Goal: Task Accomplishment & Management: Complete application form

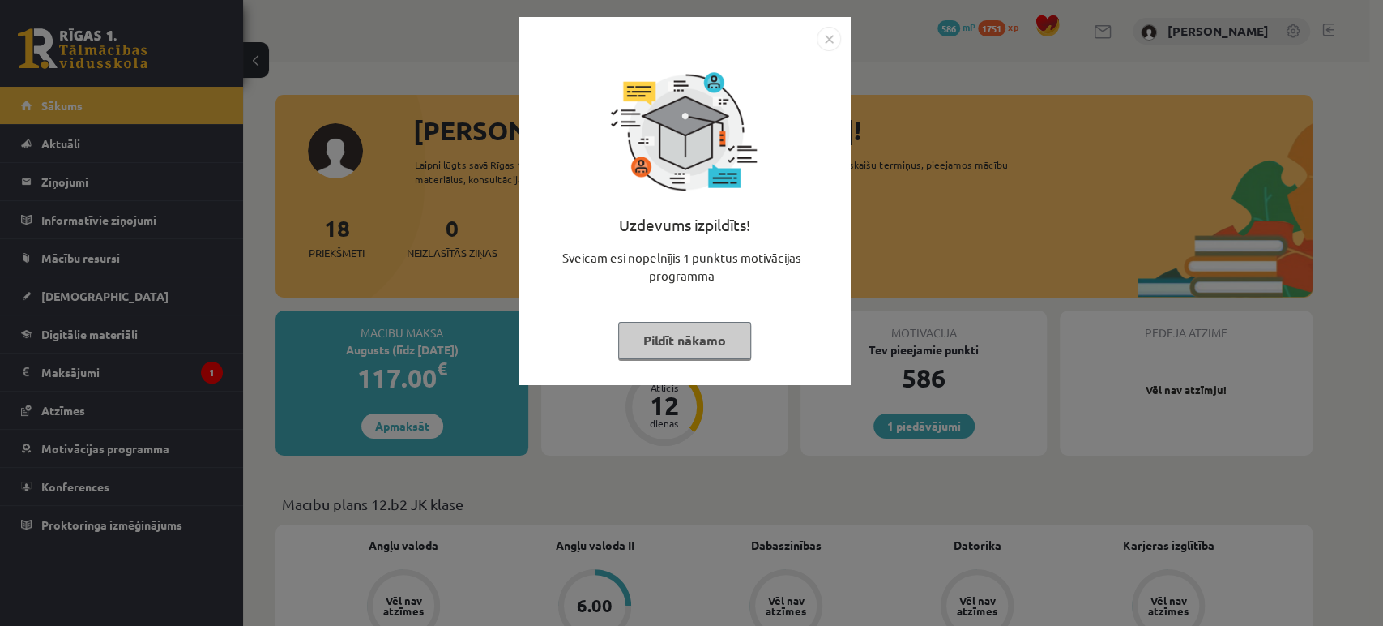
click at [833, 48] on img "Close" at bounding box center [829, 39] width 24 height 24
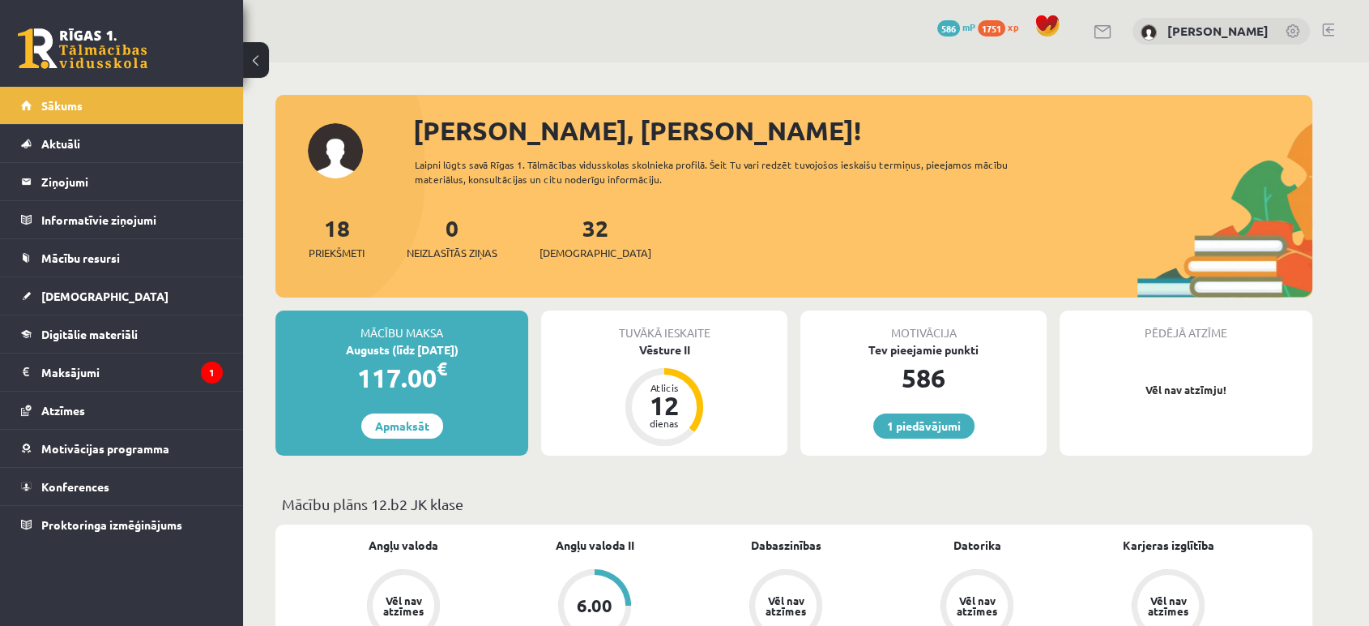
click at [493, 394] on div "117.00 €" at bounding box center [402, 377] width 253 height 39
click at [558, 245] on span "[DEMOGRAPHIC_DATA]" at bounding box center [596, 253] width 112 height 16
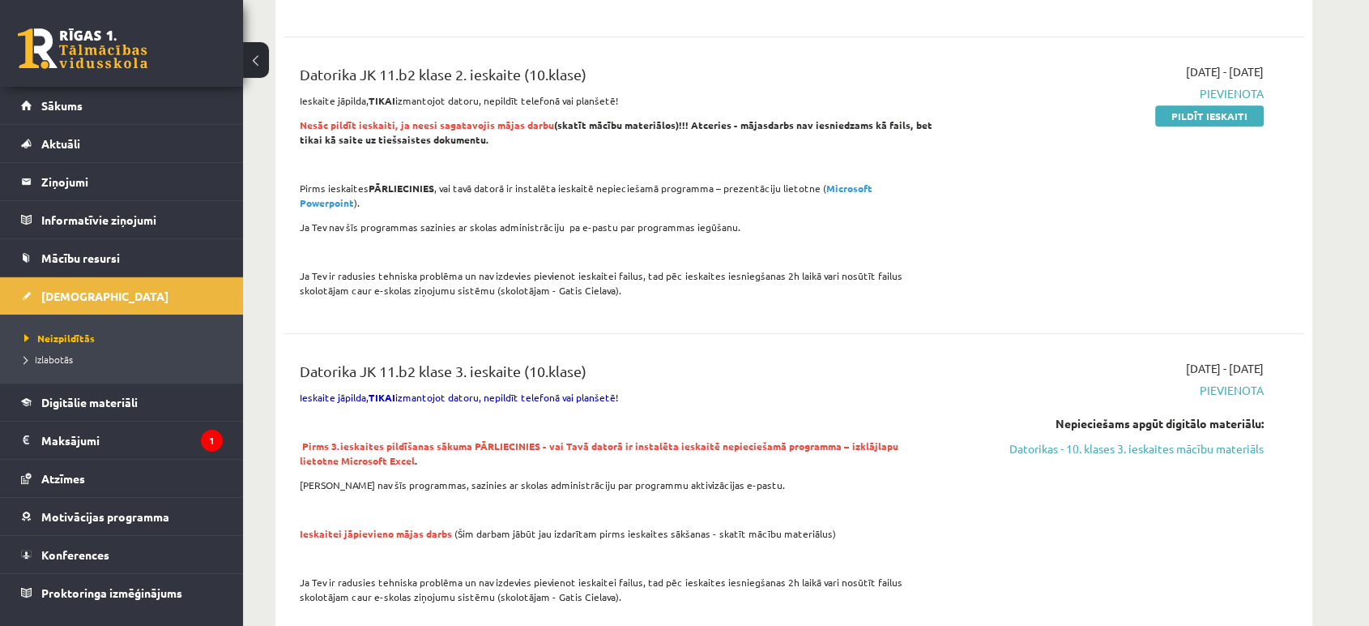
scroll to position [1711, 0]
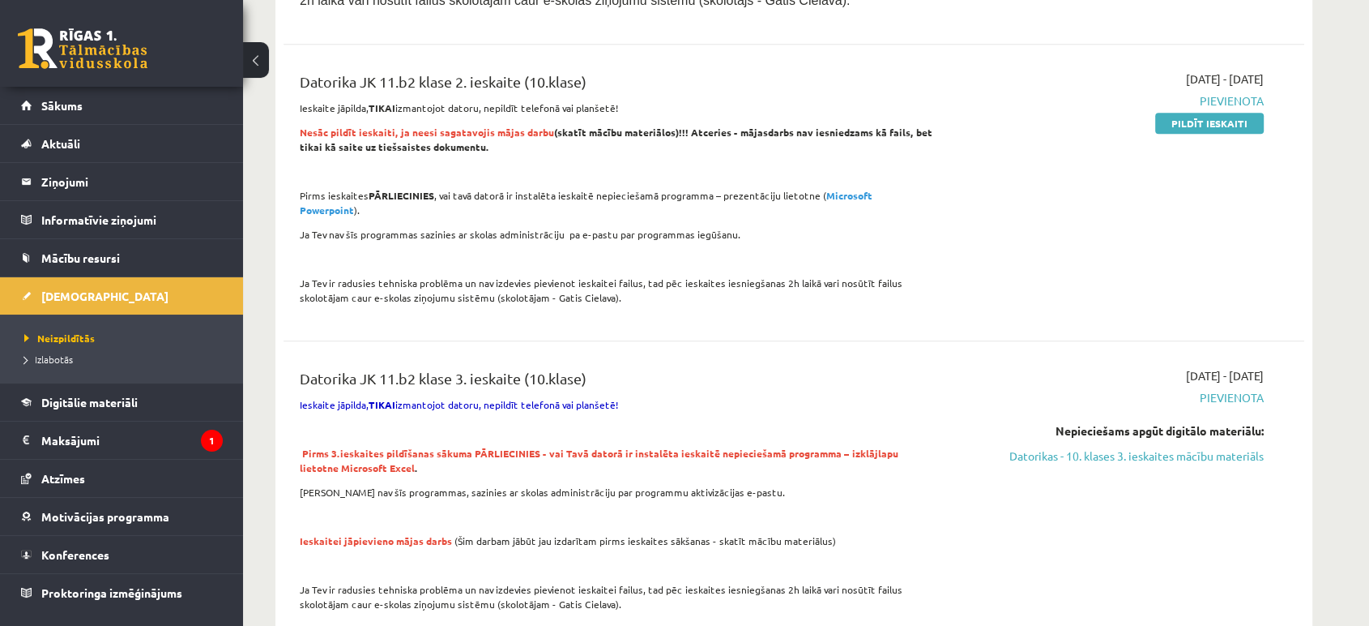
click at [1206, 206] on div "2025-09-01 - 2025-10-30 Pievienota Pildīt ieskaiti" at bounding box center [1111, 192] width 330 height 244
click at [1203, 147] on div "2025-09-01 - 2025-10-30 Pievienota Pildīt ieskaiti" at bounding box center [1111, 192] width 330 height 244
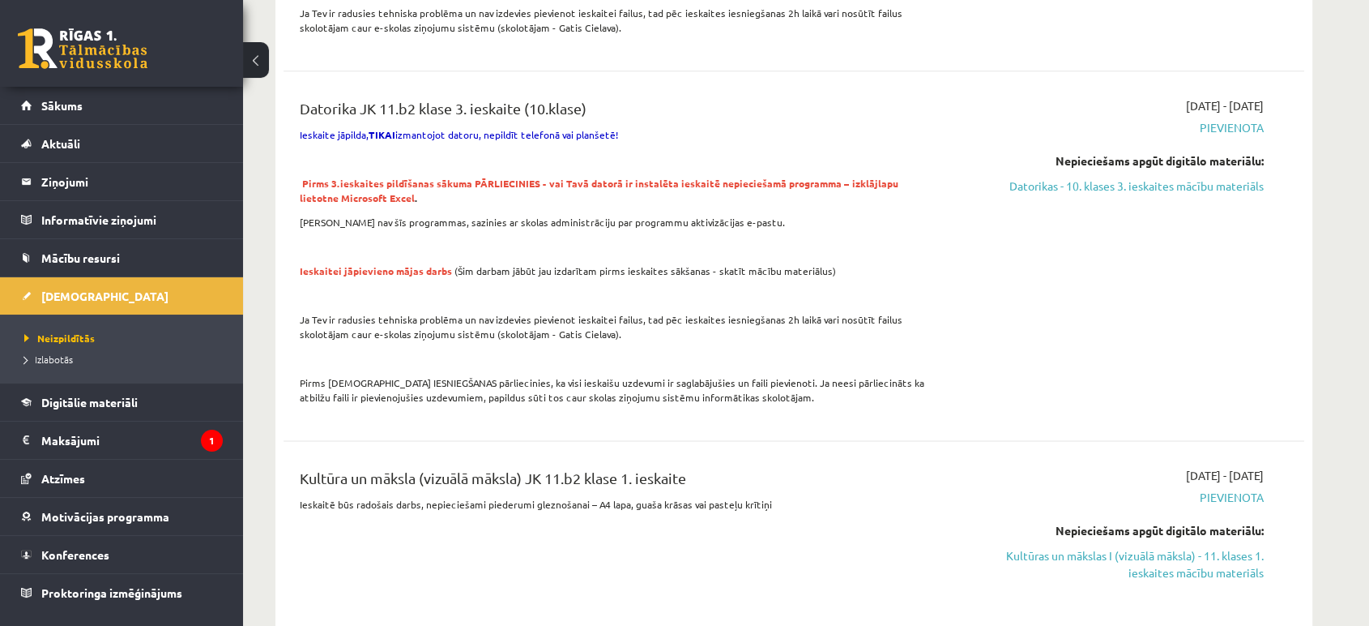
click at [951, 156] on div "2025-09-01 - 2025-10-30 Pievienota Nepieciešams apgūt digitālo materiālu: Dator…" at bounding box center [1111, 255] width 330 height 317
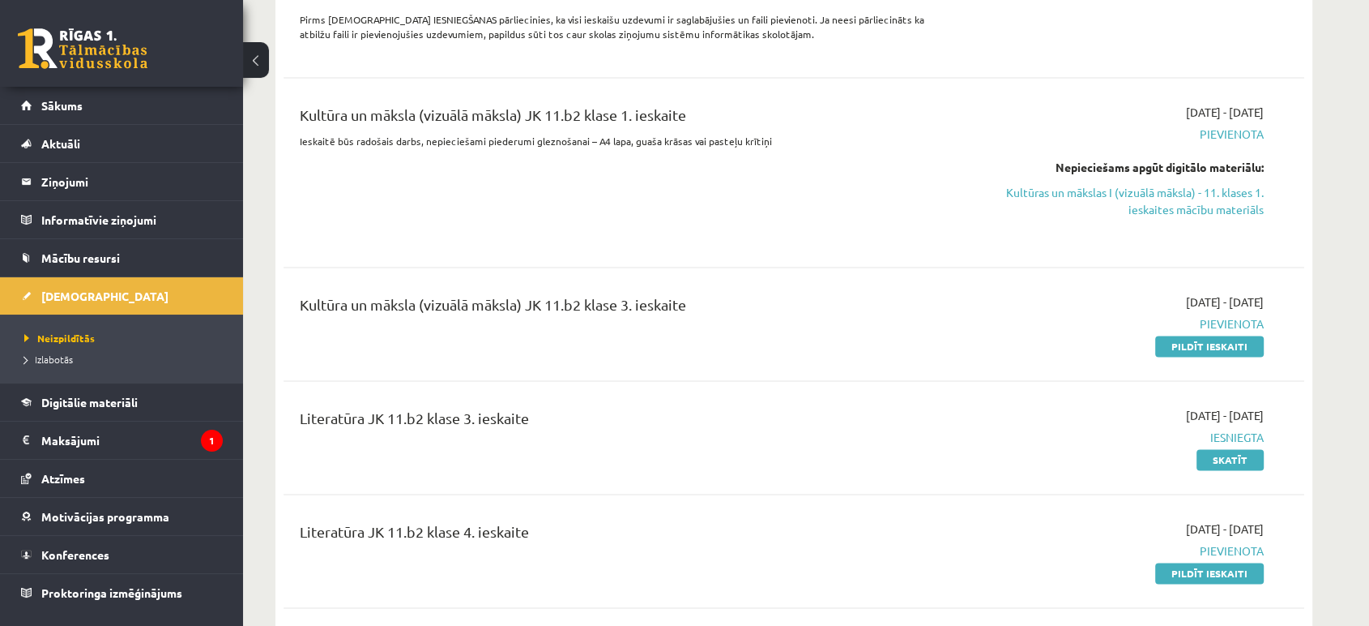
scroll to position [2340, 0]
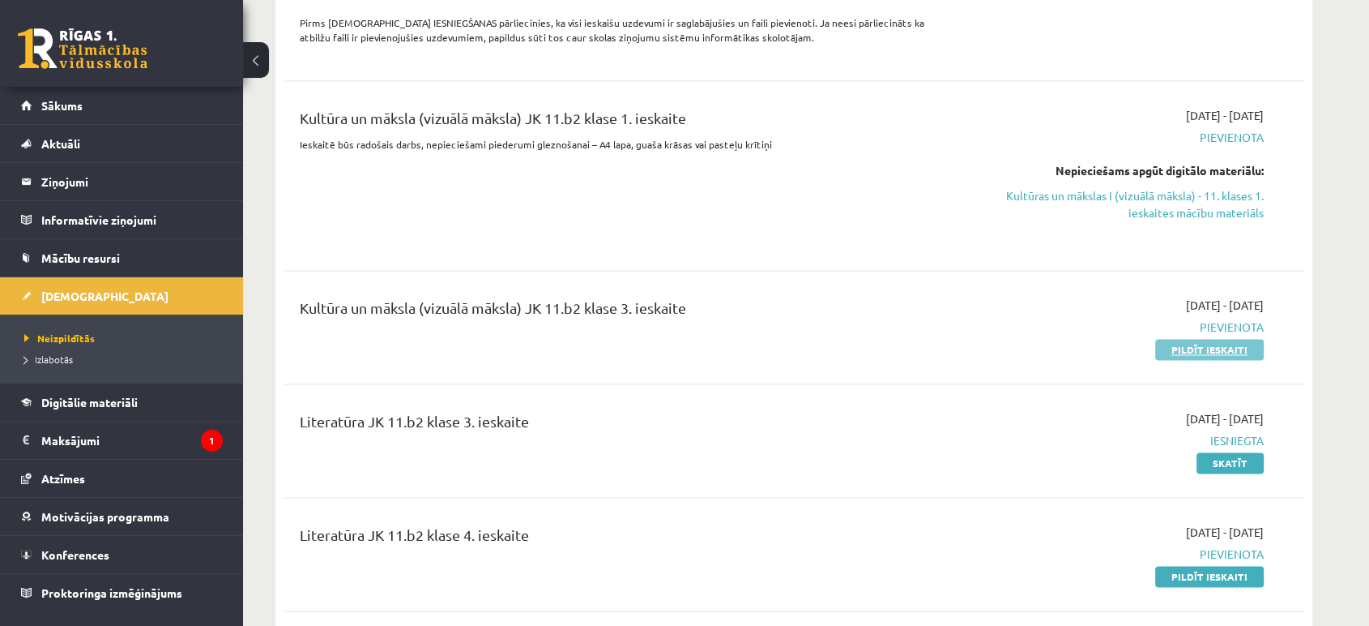
click at [1198, 348] on link "Pildīt ieskaiti" at bounding box center [1210, 349] width 109 height 21
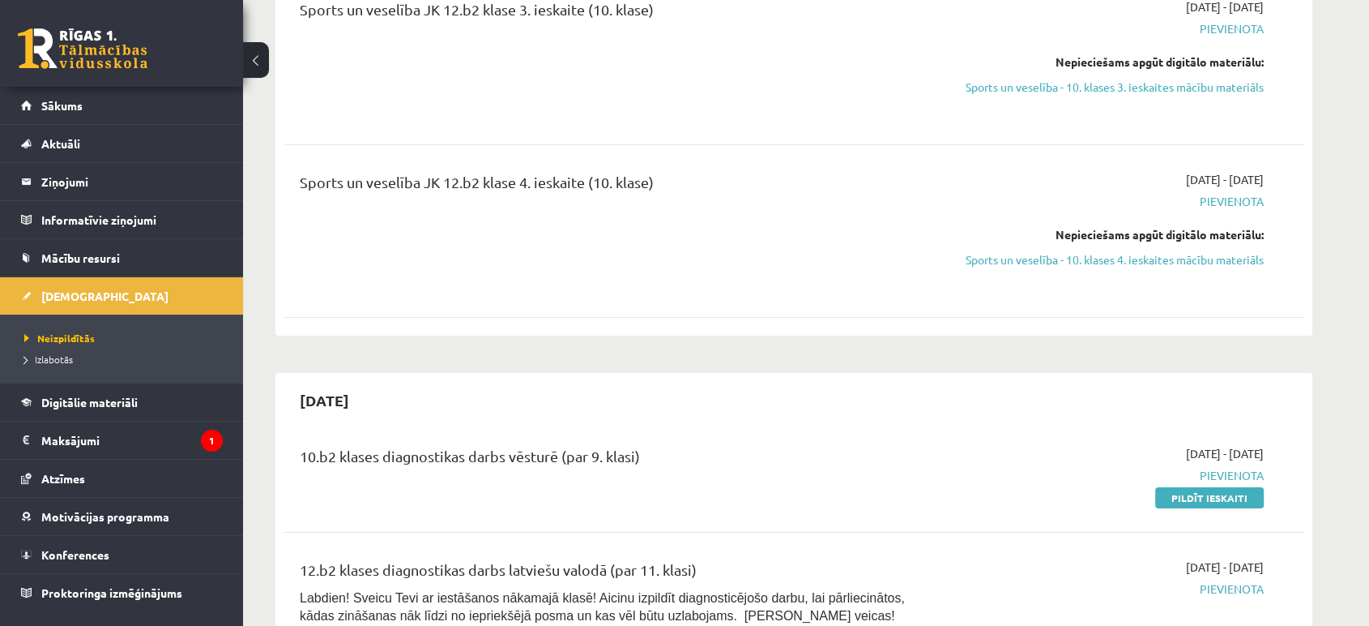
scroll to position [5402, 0]
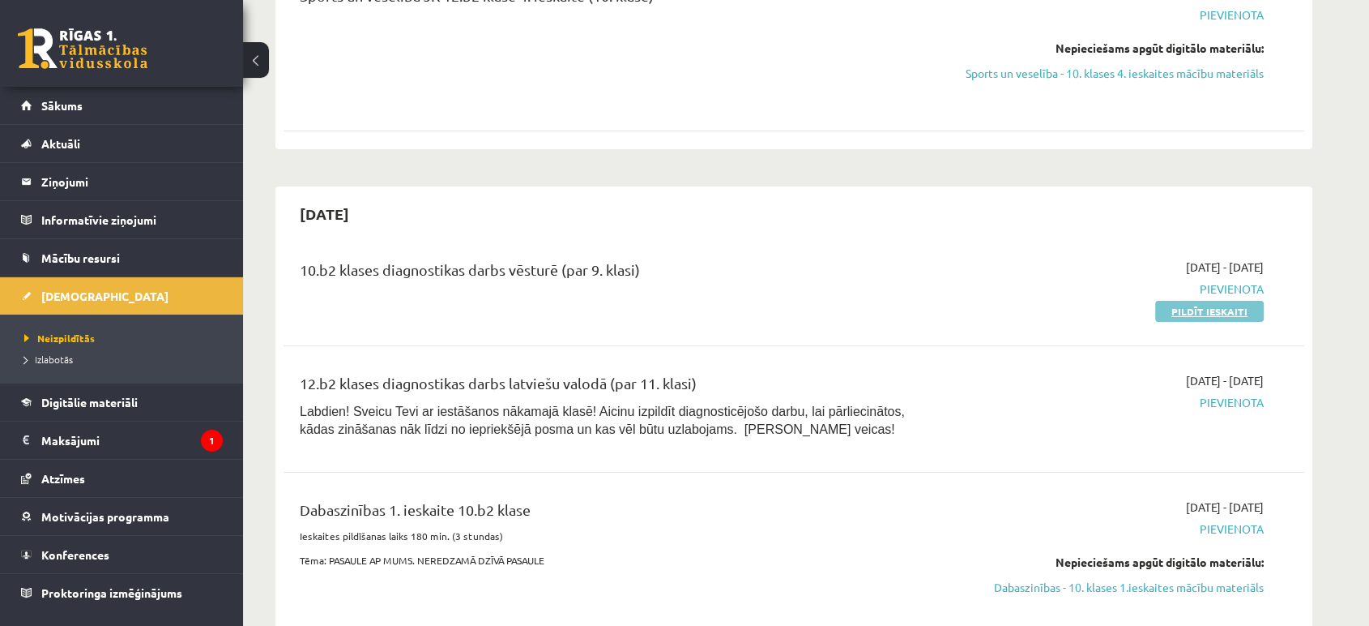
click at [1203, 301] on link "Pildīt ieskaiti" at bounding box center [1210, 311] width 109 height 21
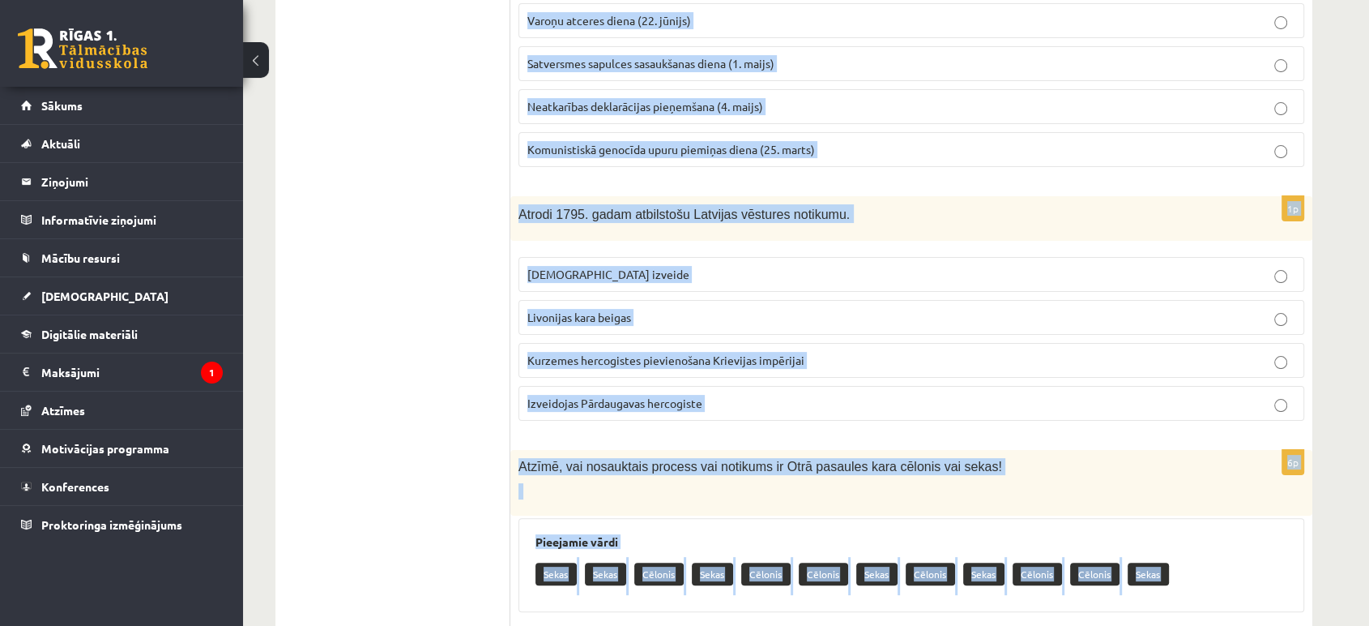
scroll to position [6607, 0]
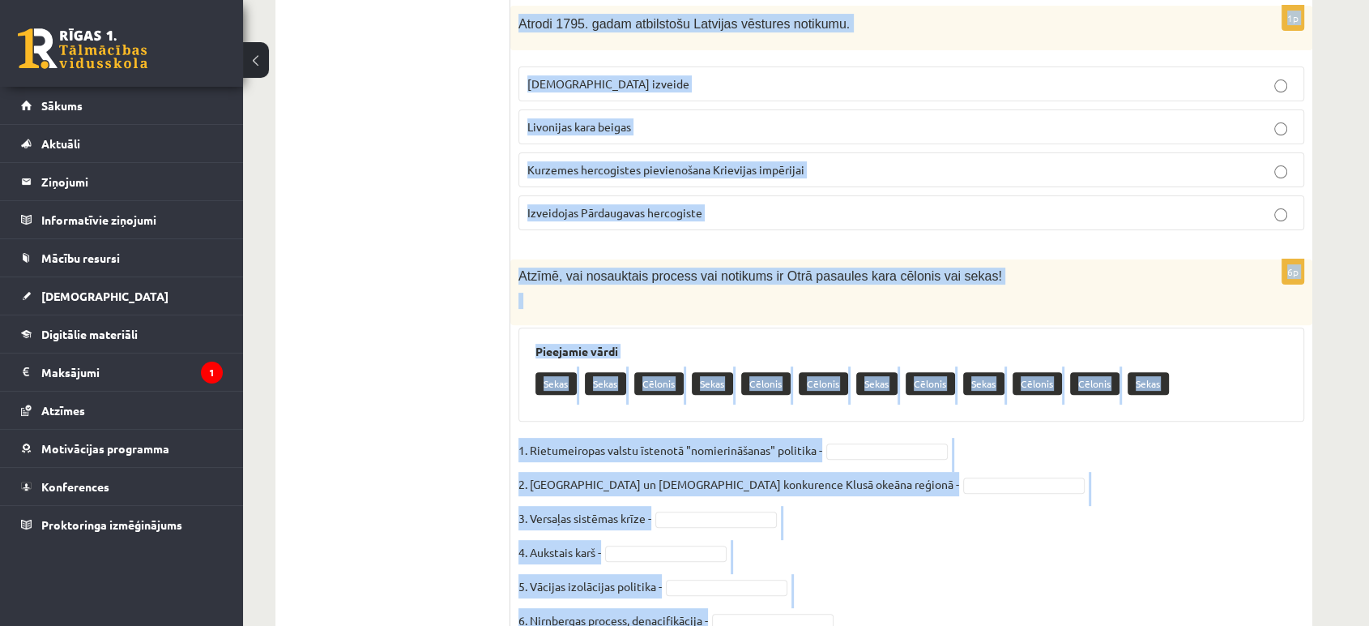
drag, startPoint x: 519, startPoint y: 324, endPoint x: 778, endPoint y: 551, distance: 344.6
drag, startPoint x: 606, startPoint y: 387, endPoint x: 608, endPoint y: 376, distance: 10.7
copy form "Atrodi 1561. gadam atbilstošu Latvijas vēstures notikumu. Livonijas ordeņa izve…"
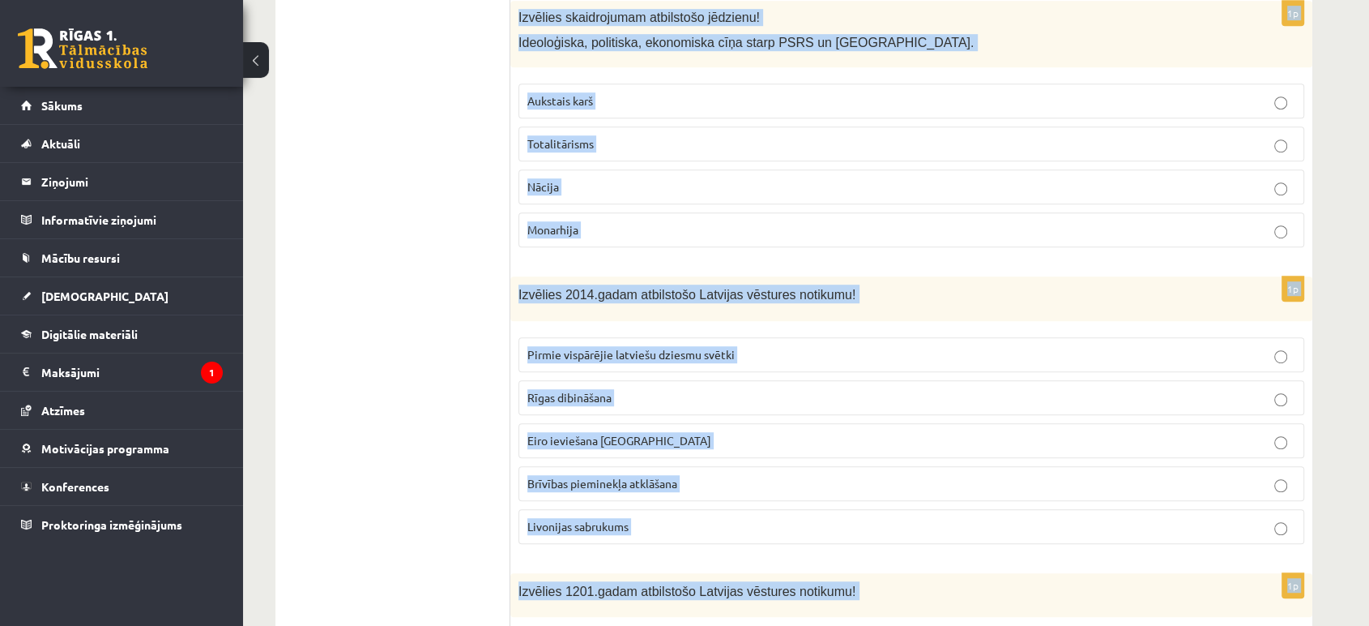
scroll to position [221, 0]
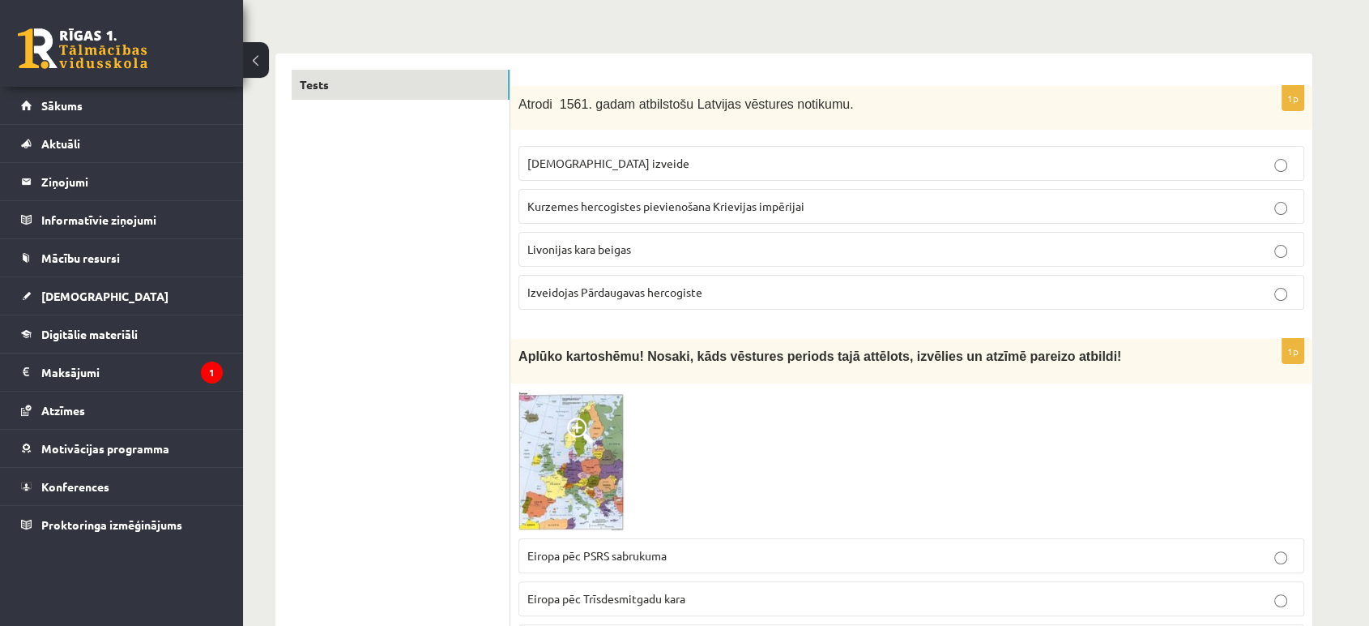
click at [631, 245] on span "Livonijas kara beigas" at bounding box center [580, 248] width 104 height 15
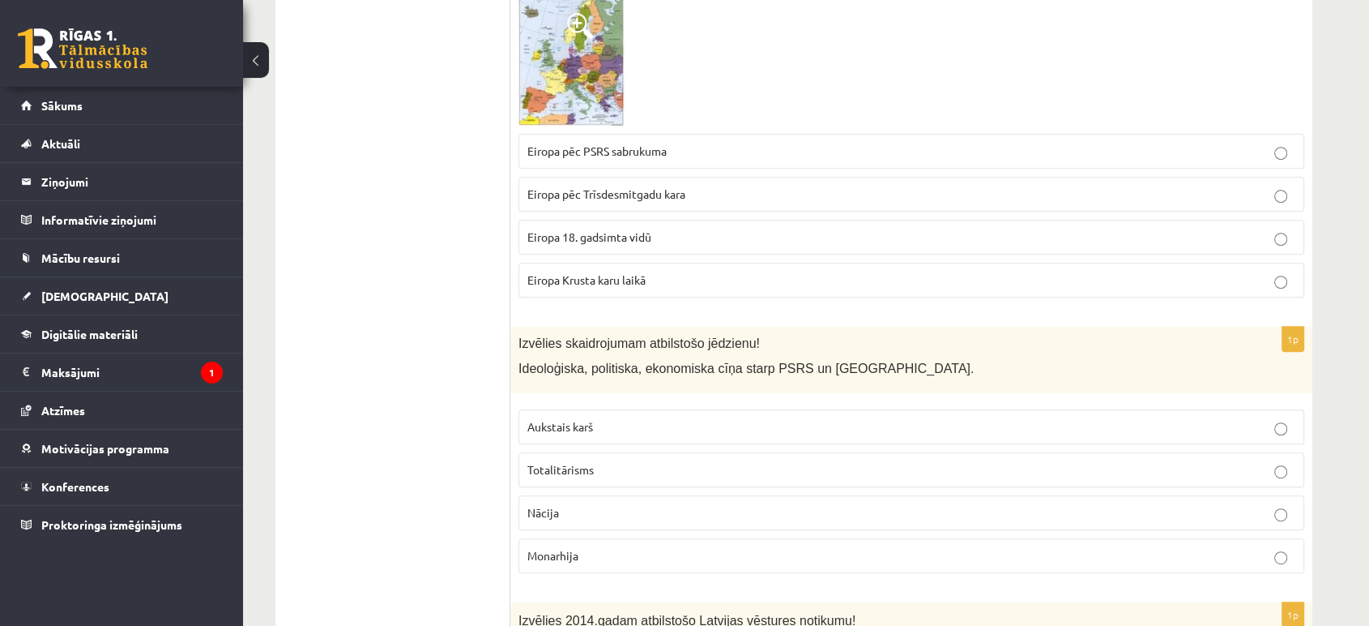
scroll to position [672, 0]
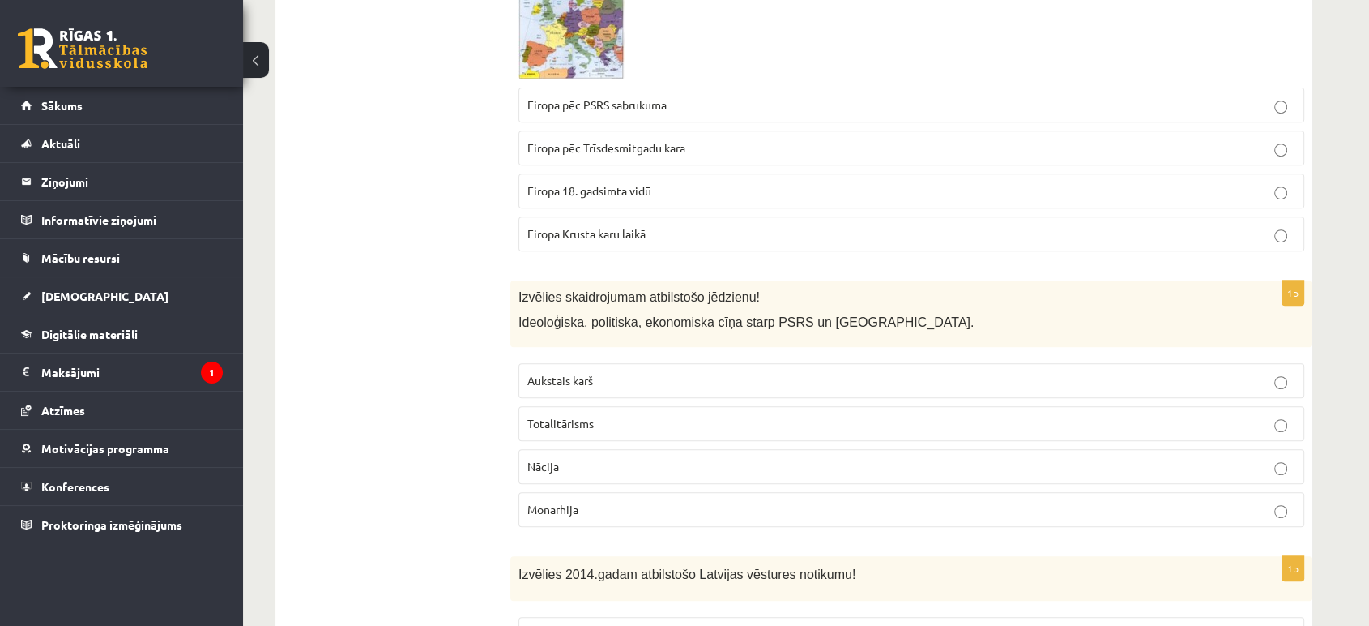
click at [584, 382] on span "Aukstais karš" at bounding box center [561, 380] width 66 height 15
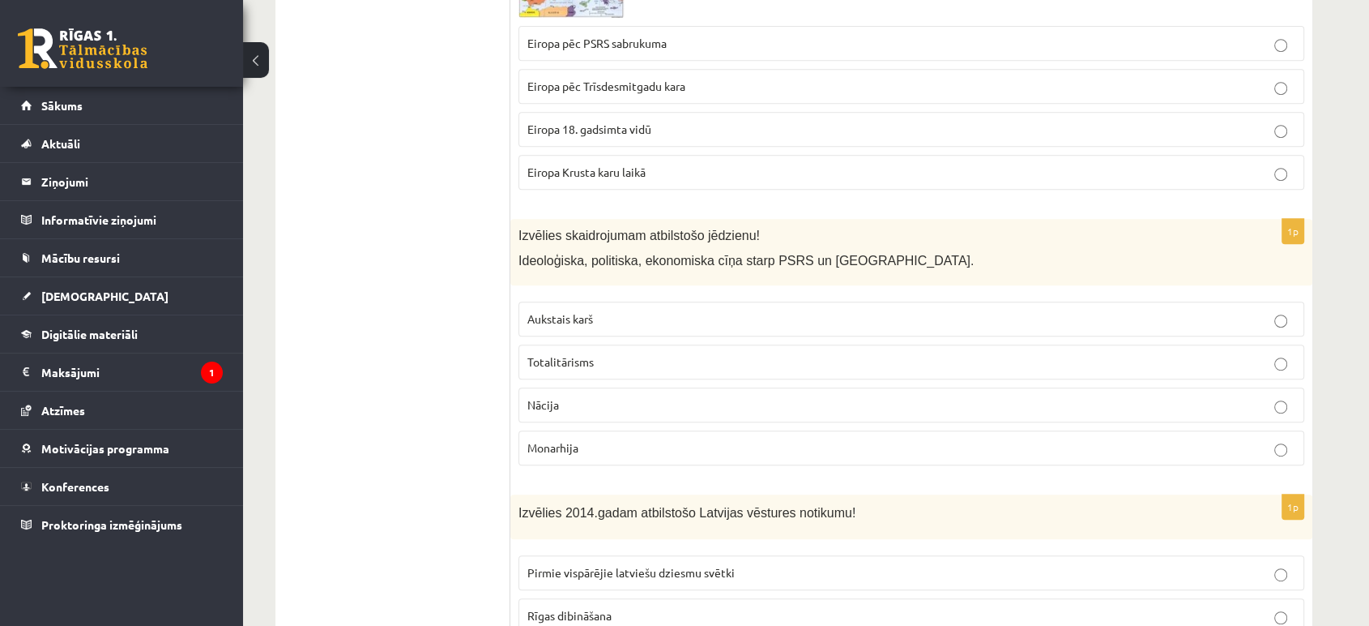
scroll to position [942, 0]
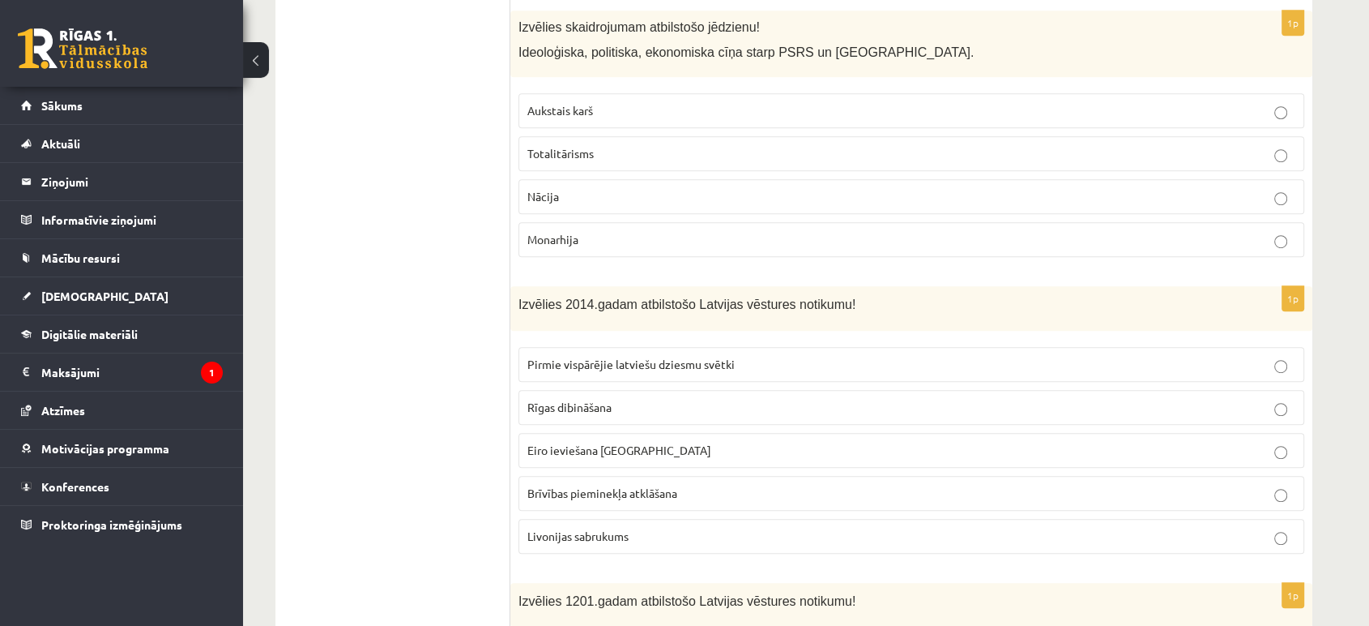
click at [604, 434] on label "Eiro ieviešana Latvijā" at bounding box center [912, 450] width 786 height 35
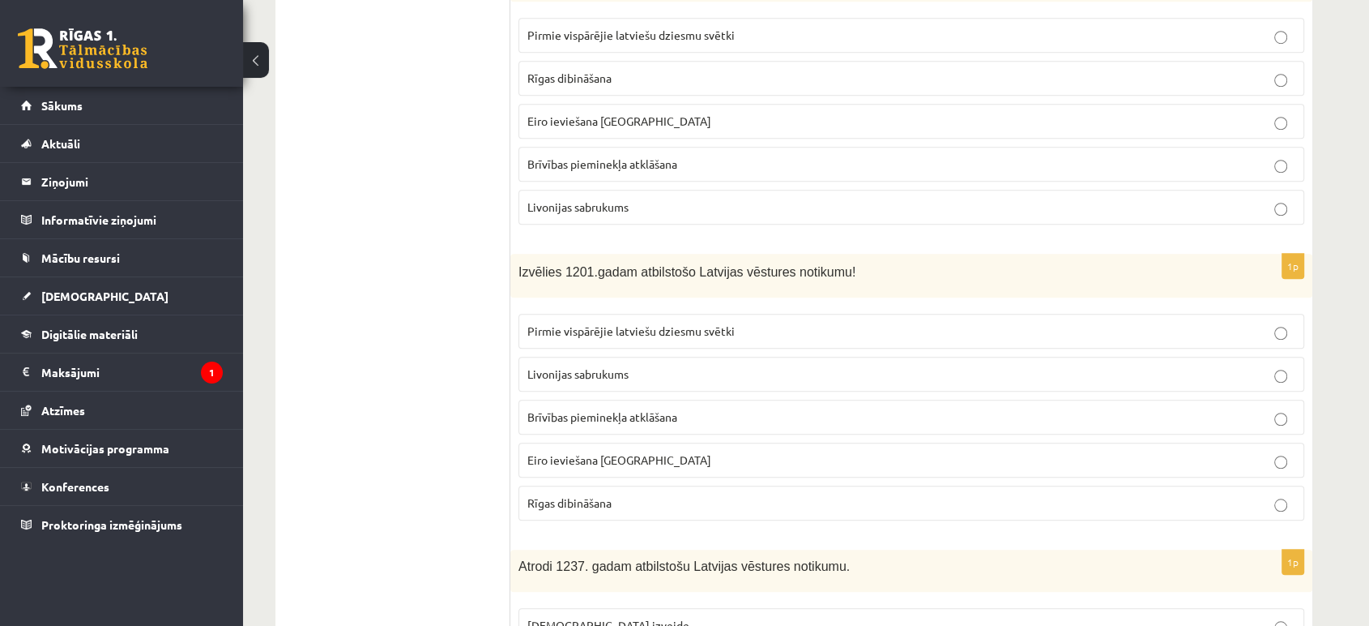
scroll to position [1302, 0]
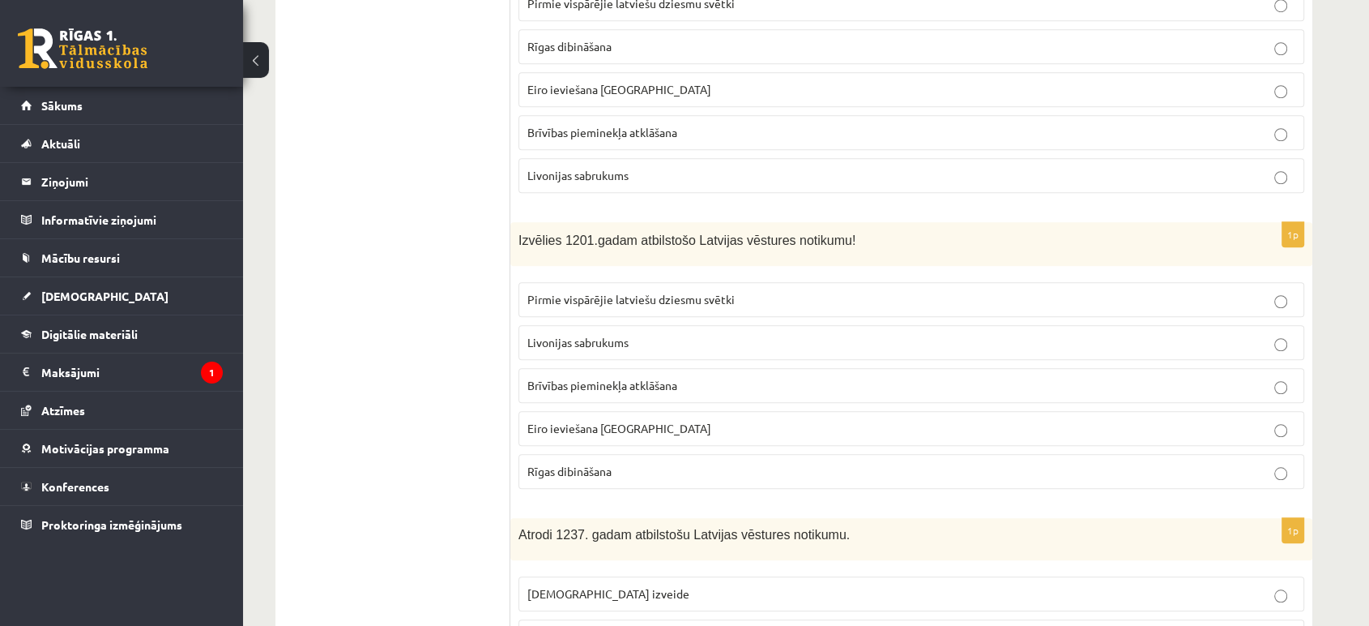
click at [585, 464] on span "Rīgas dibināšana" at bounding box center [570, 471] width 84 height 15
click at [541, 404] on fieldset "Pirmie vispārējie latviešu dziesmu svētki Livonijas sabrukums Brīvības pieminek…" at bounding box center [912, 384] width 786 height 220
drag, startPoint x: 540, startPoint y: 420, endPoint x: 552, endPoint y: 383, distance: 38.4
click at [540, 411] on label "Eiro ieviešana Latvijā" at bounding box center [912, 428] width 786 height 35
drag, startPoint x: 537, startPoint y: 400, endPoint x: 531, endPoint y: 394, distance: 9.2
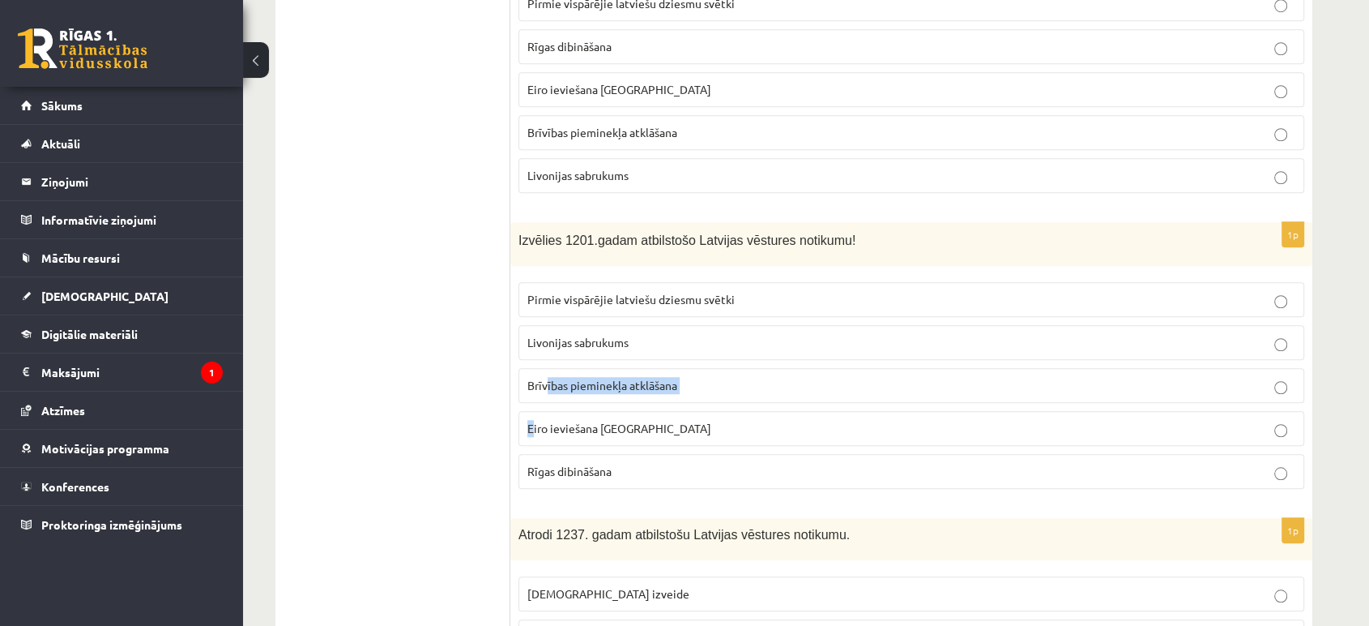
click at [531, 394] on label "Brīvības pieminekļa atklāšana" at bounding box center [912, 385] width 786 height 35
click at [562, 327] on label "Livonijas sabrukums" at bounding box center [912, 342] width 786 height 35
click at [581, 292] on span "Pirmie vispārējie latviešu dziesmu svētki" at bounding box center [631, 299] width 207 height 15
click at [558, 378] on span "Brīvības pieminekļa atklāšana" at bounding box center [603, 385] width 150 height 15
click at [617, 467] on p "Rīgas dibināšana" at bounding box center [912, 471] width 768 height 17
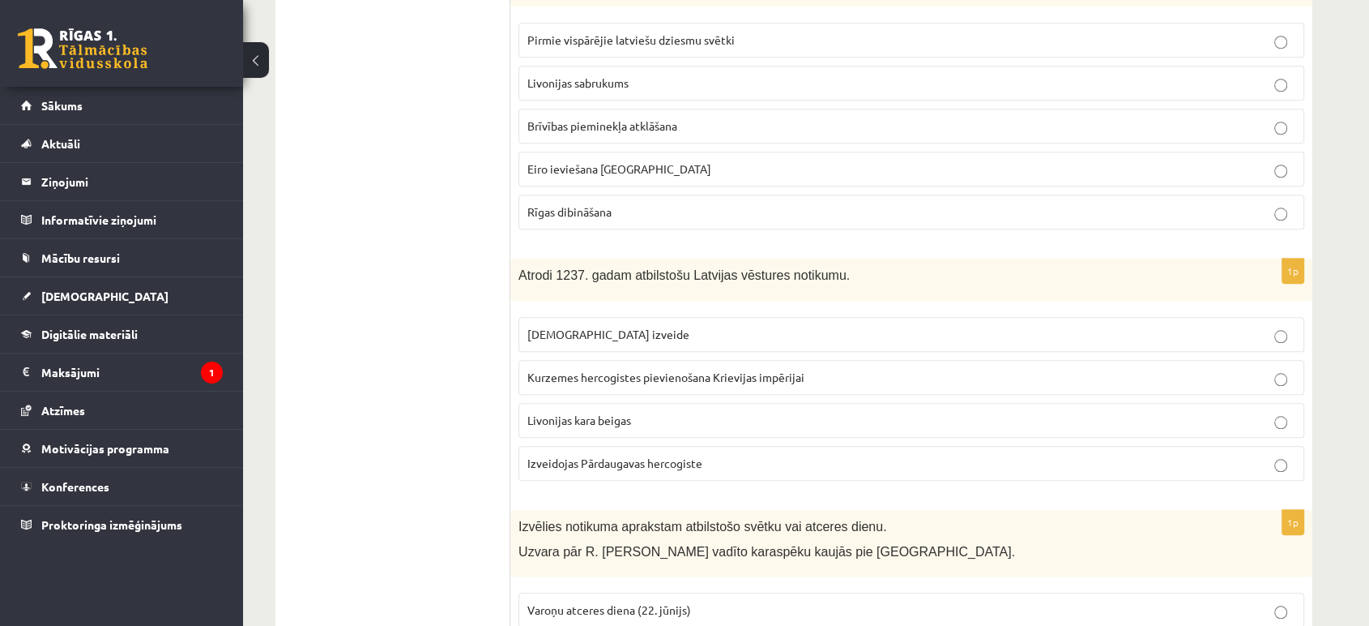
scroll to position [1572, 0]
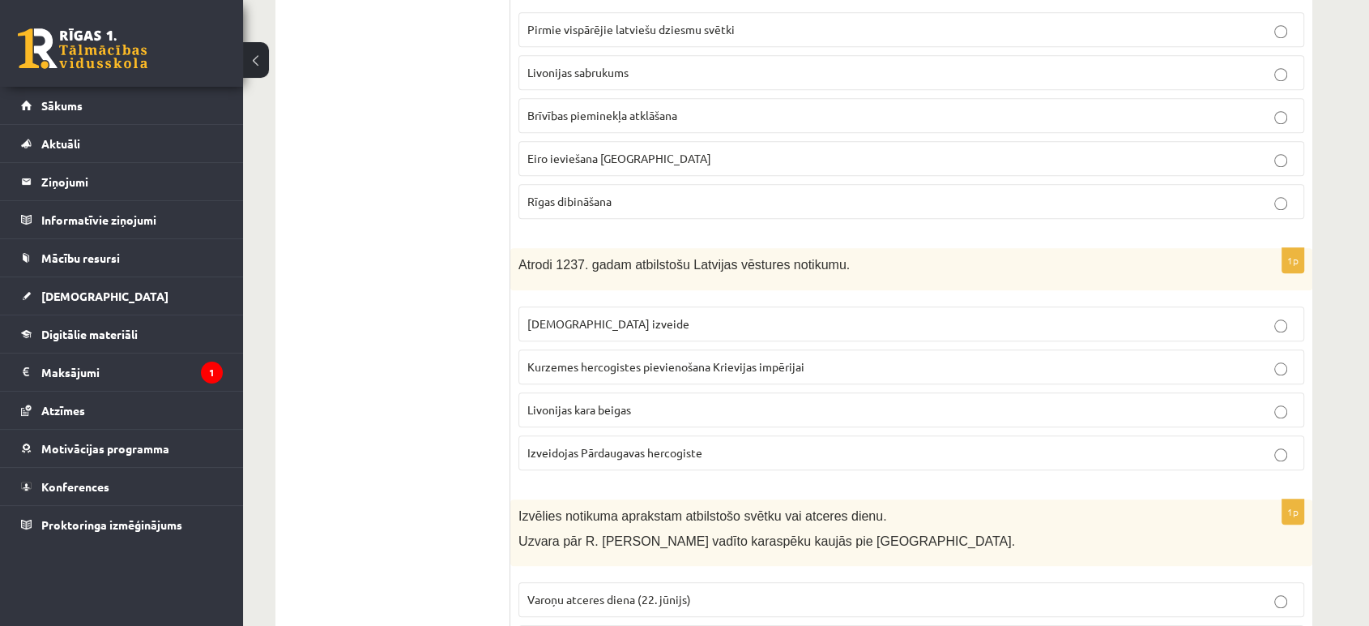
drag, startPoint x: 592, startPoint y: 309, endPoint x: 639, endPoint y: 310, distance: 47.0
click at [593, 310] on label "Livonijas ordeņa izveide" at bounding box center [912, 323] width 786 height 35
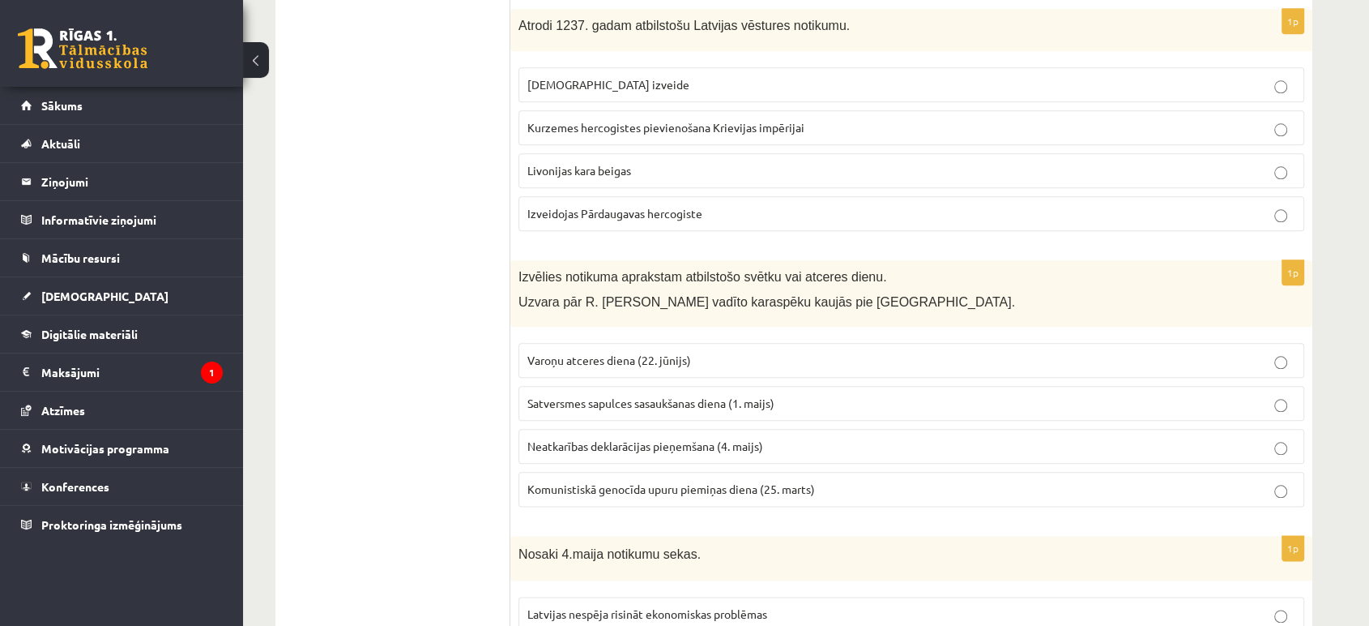
scroll to position [1842, 0]
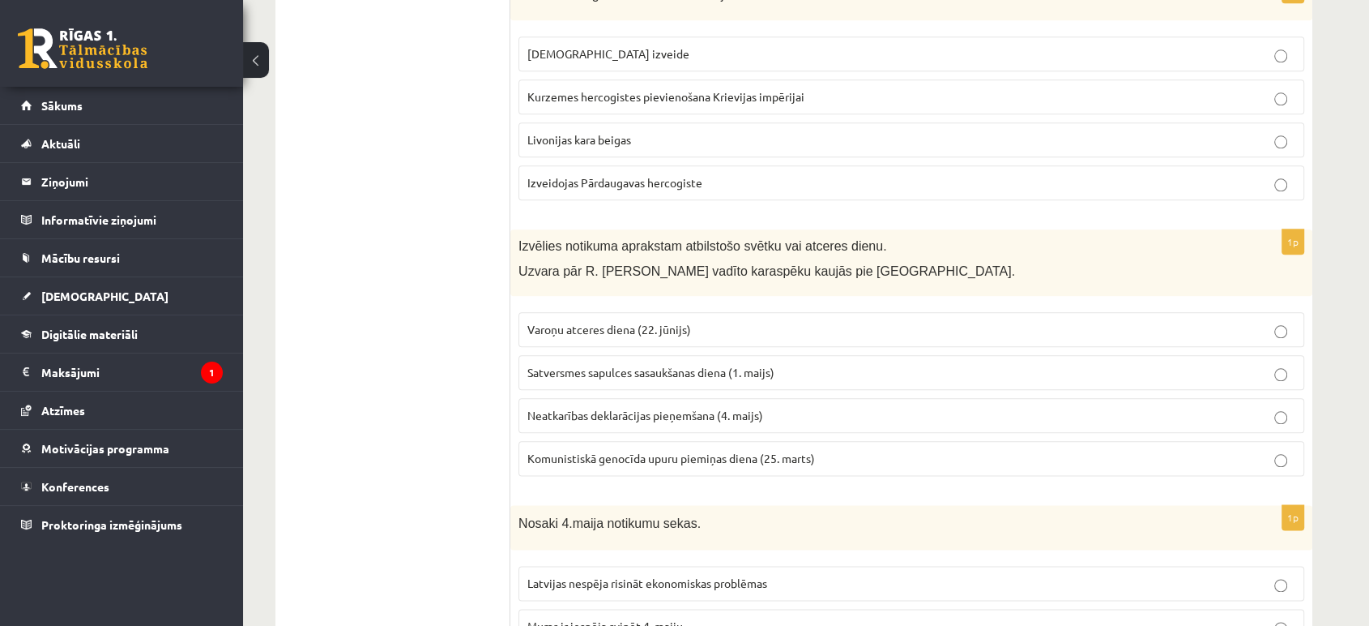
click at [653, 329] on span "Varoņu atceres diena (22. jūnijs)" at bounding box center [610, 329] width 164 height 15
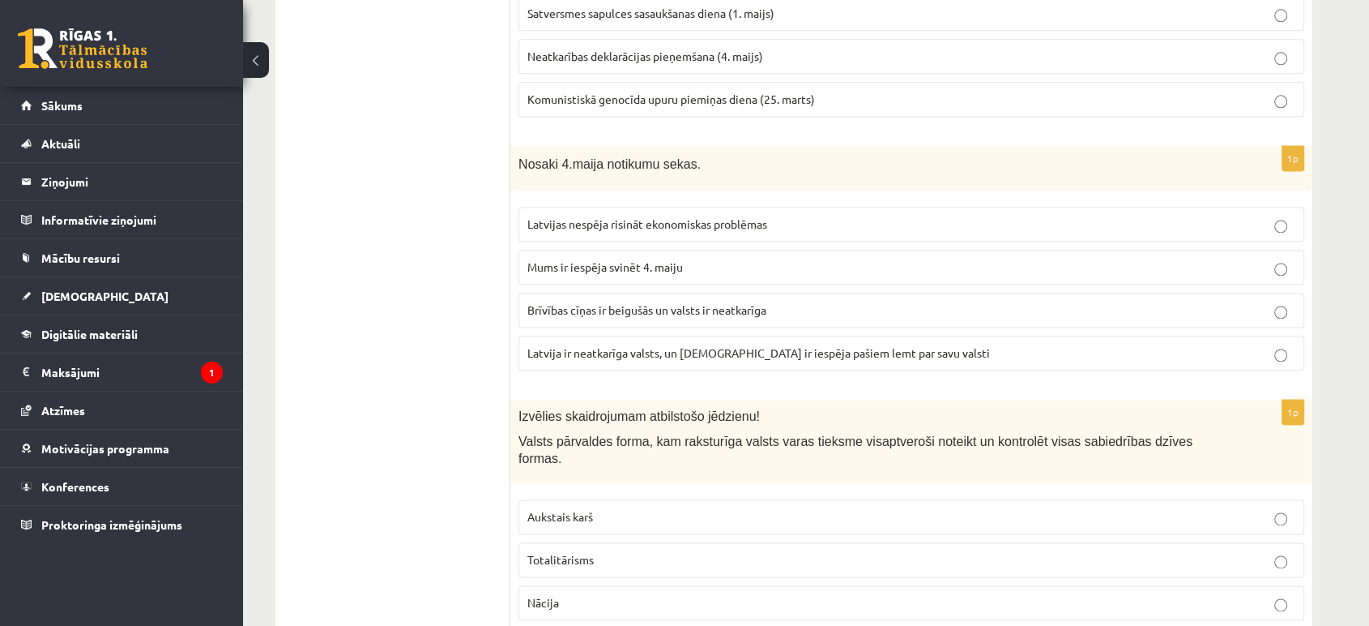
scroll to position [2202, 0]
click at [594, 344] on span "Latvija ir neatkarīga valsts, un latviešiem ir iespēja pašiem lemt par savu val…" at bounding box center [759, 351] width 463 height 15
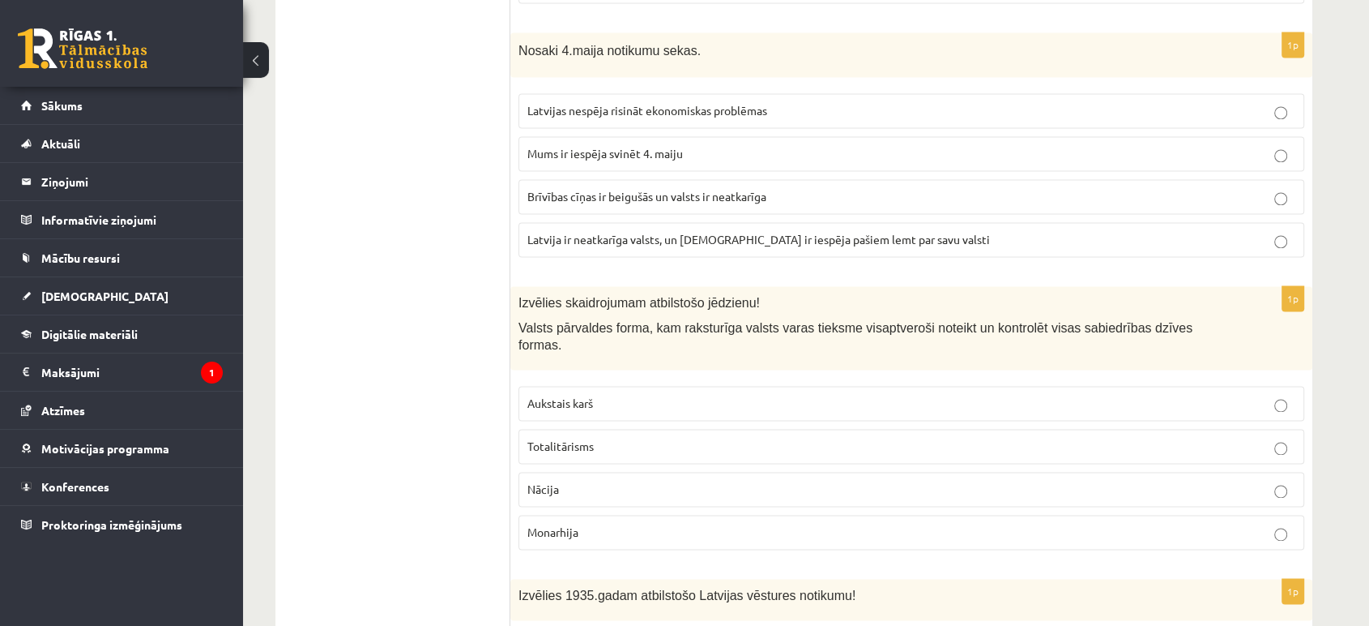
scroll to position [2382, 0]
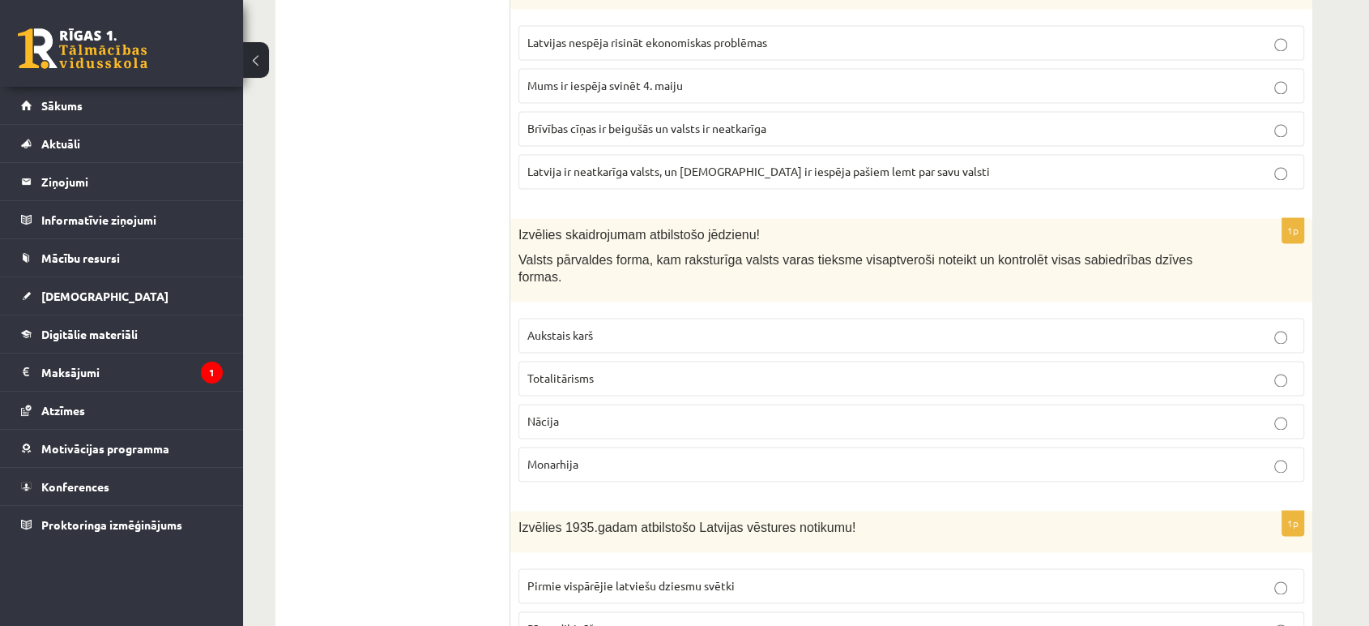
click at [622, 370] on p "Totalitārisms" at bounding box center [912, 378] width 768 height 17
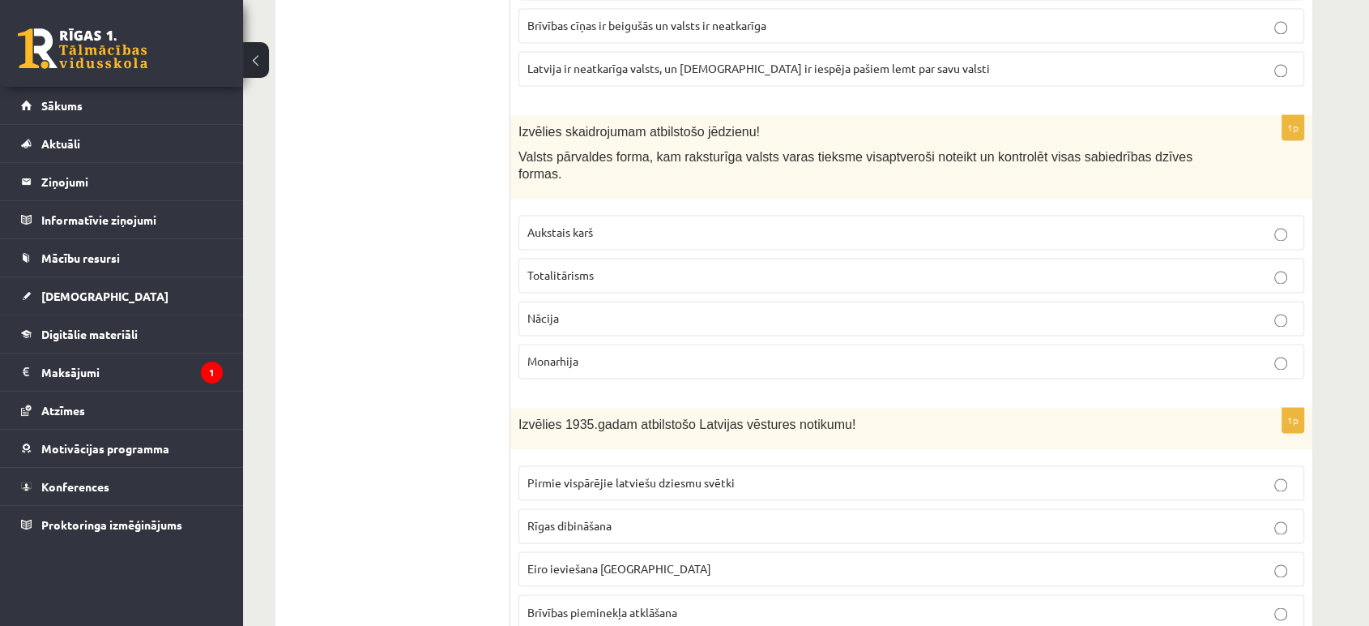
scroll to position [2562, 0]
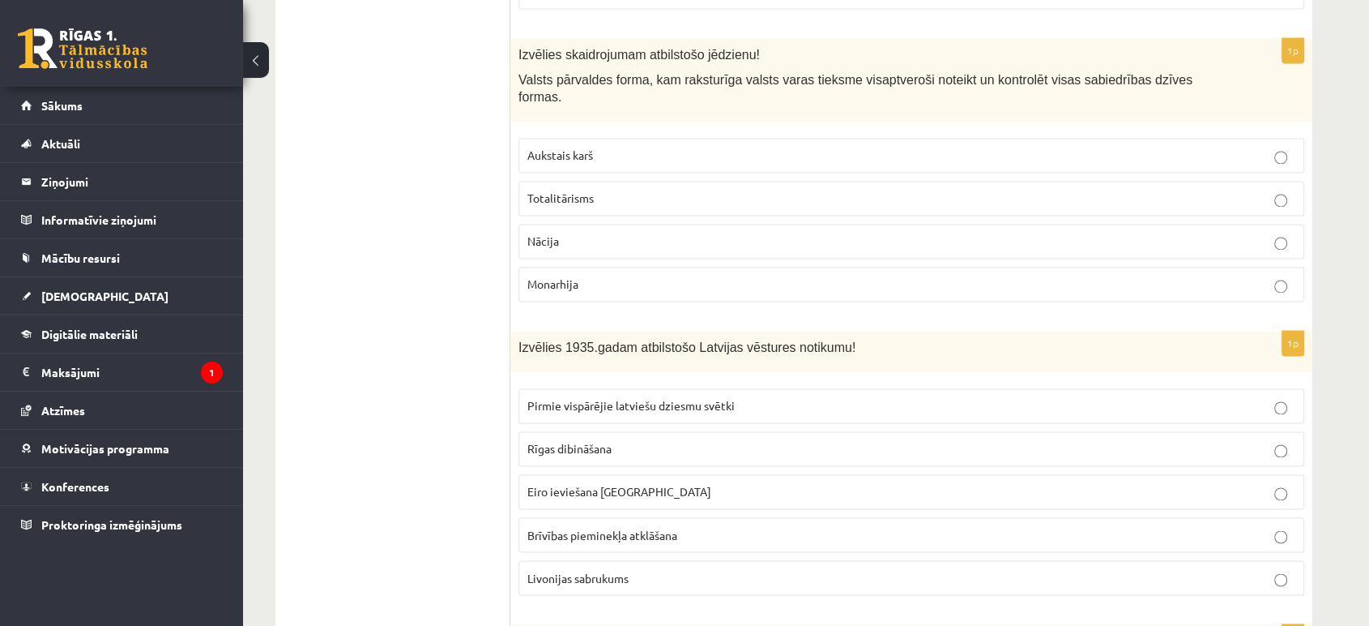
click at [602, 526] on p "Brīvības pieminekļa atklāšana" at bounding box center [912, 534] width 768 height 17
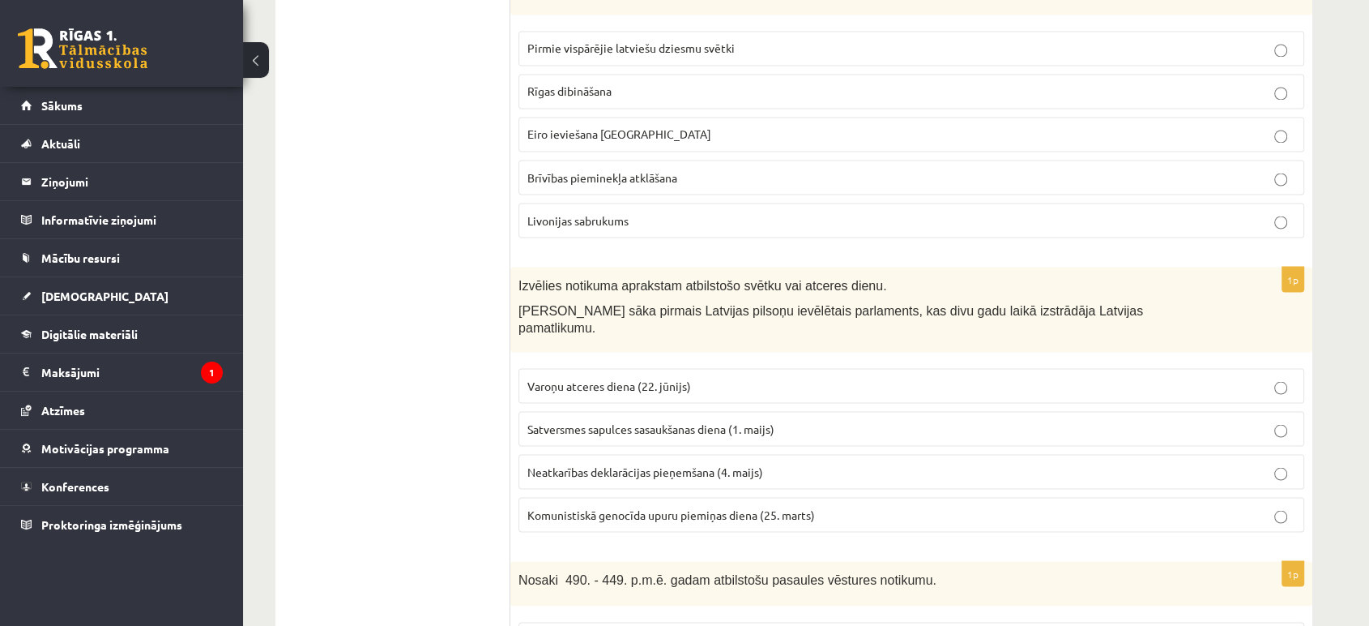
scroll to position [2923, 0]
click at [652, 408] on label "Satversmes sapulces sasaukšanas diena (1. maijs)" at bounding box center [912, 425] width 786 height 35
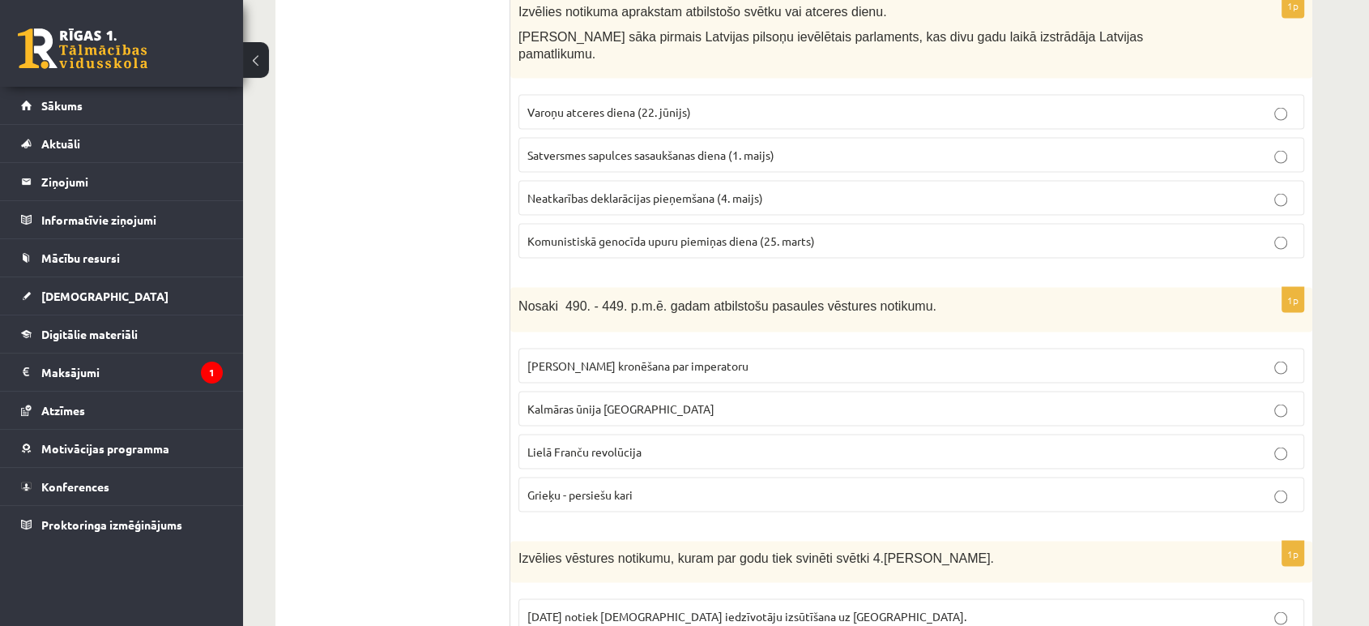
click at [624, 487] on span "Grieķu - persiešu kari" at bounding box center [580, 494] width 105 height 15
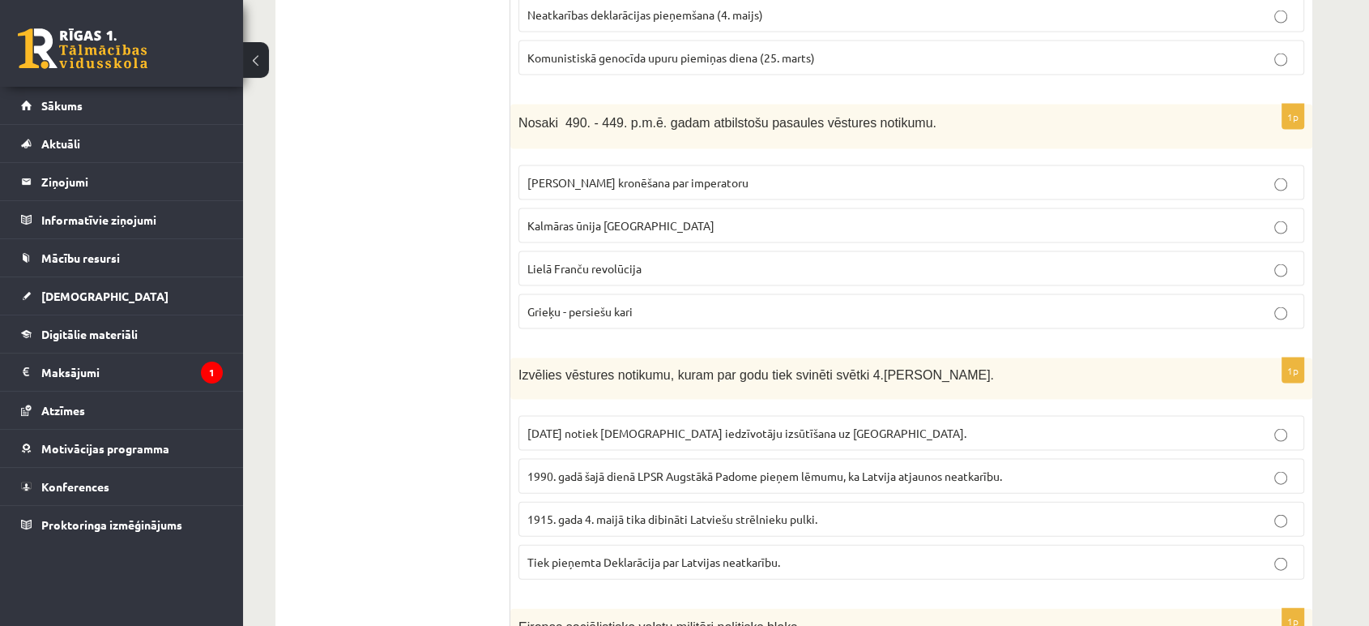
scroll to position [3463, 0]
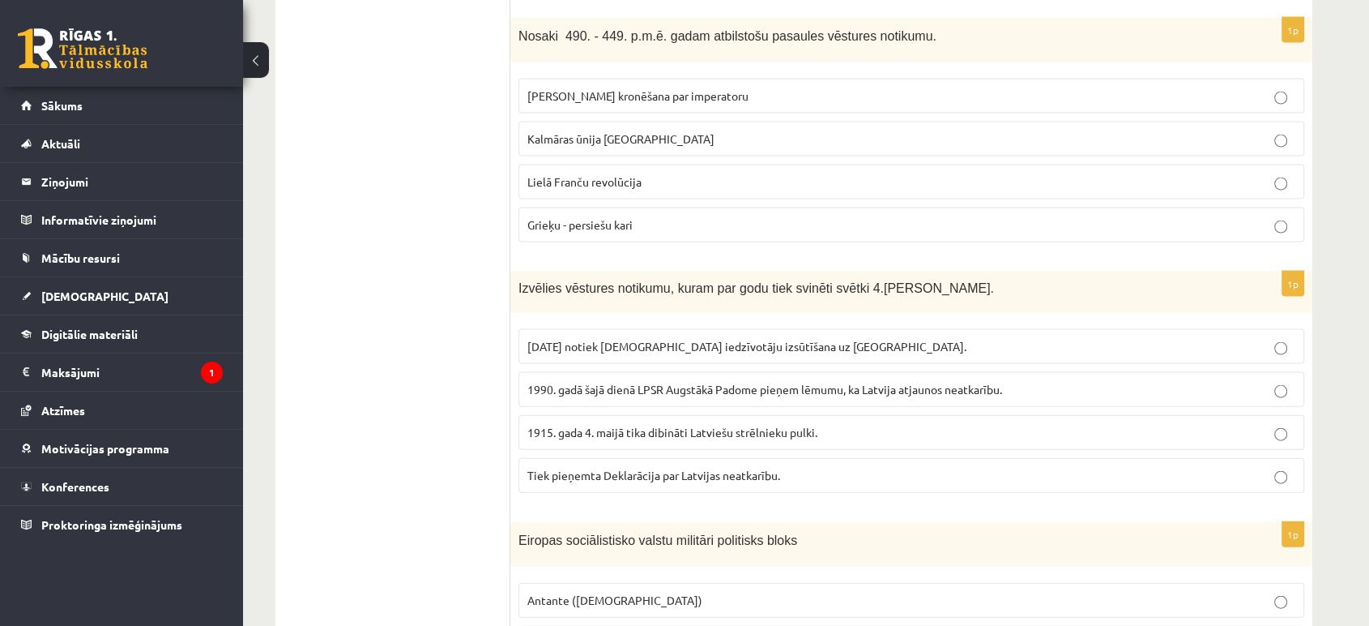
drag, startPoint x: 630, startPoint y: 351, endPoint x: 618, endPoint y: 343, distance: 13.9
click at [630, 381] on p "1990. gadā šajā dienā LPSR Augstākā Padome pieņem lēmumu, ka Latvija atjaunos n…" at bounding box center [912, 389] width 768 height 17
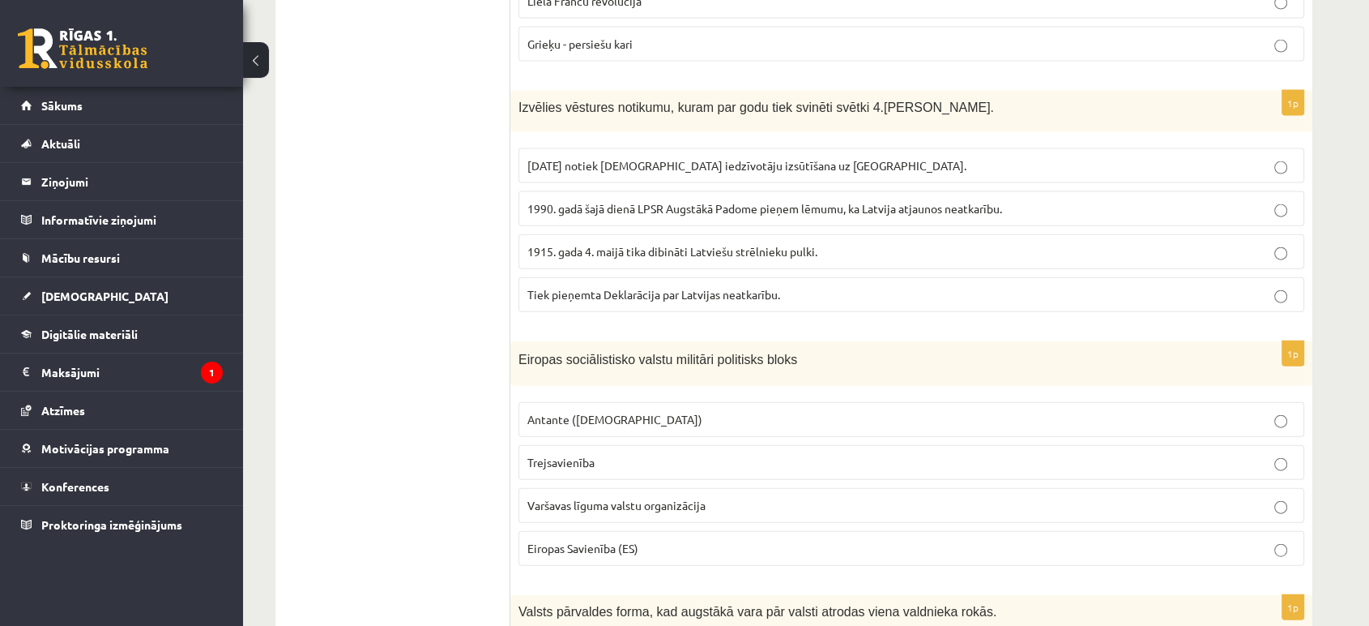
click at [630, 488] on label "Varšavas līguma valstu organizācija" at bounding box center [912, 505] width 786 height 35
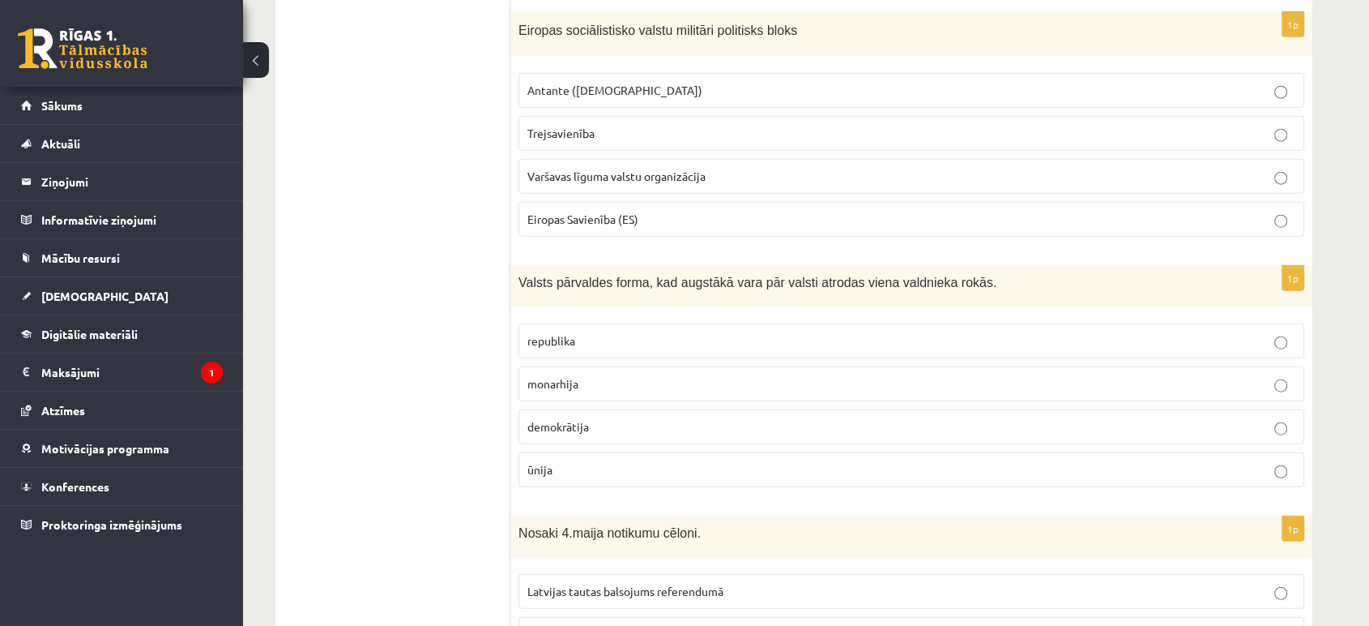
scroll to position [4003, 0]
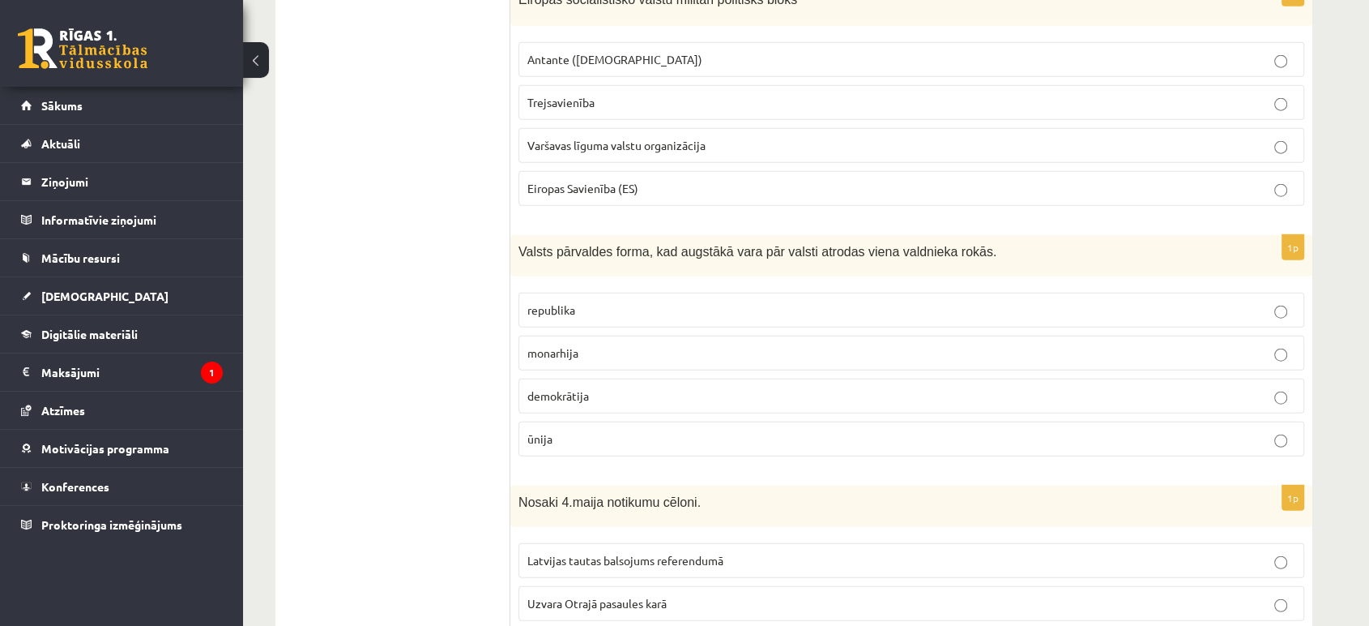
click at [585, 335] on label "monarhija" at bounding box center [912, 352] width 786 height 35
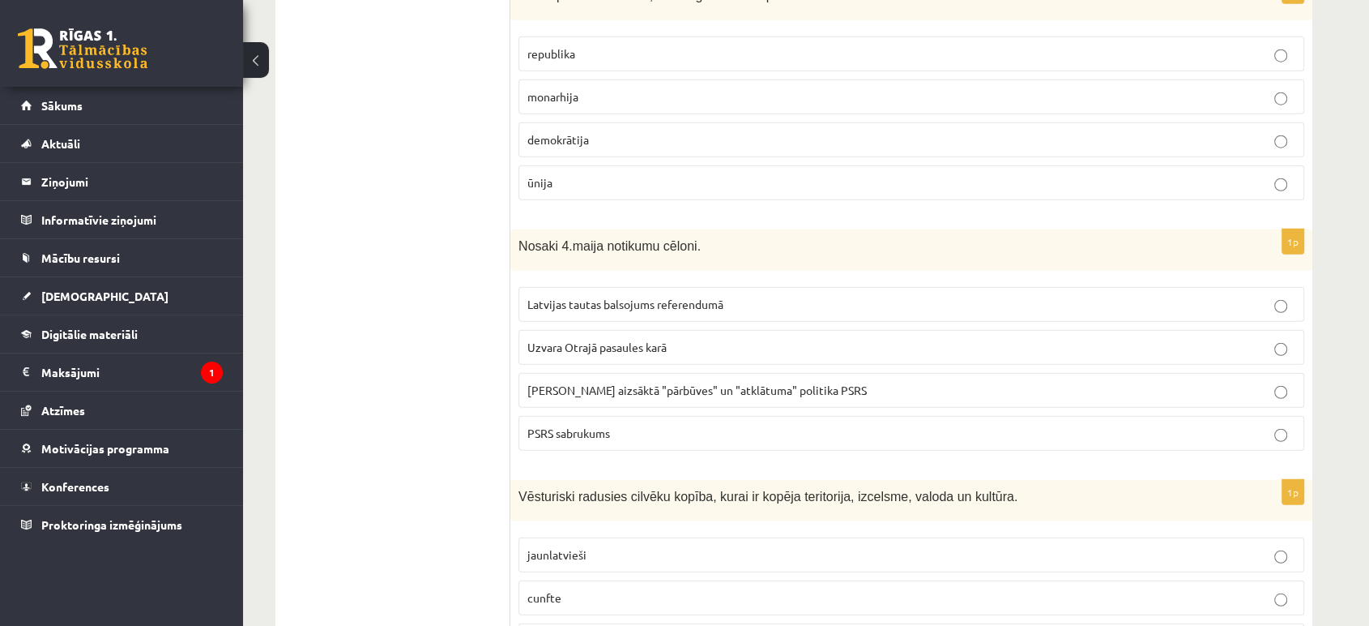
scroll to position [4273, 0]
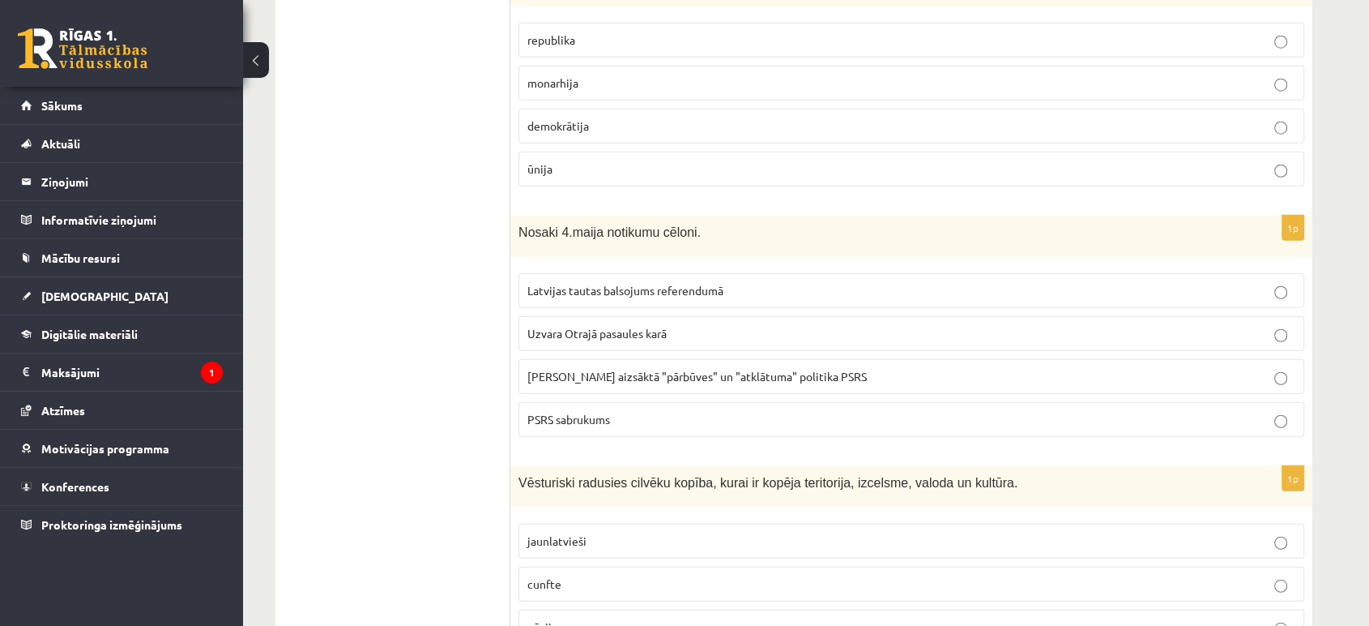
click at [609, 369] on span "Gorbačova aizsāktā "pārbūves" un "atklātuma" politika PSRS" at bounding box center [698, 376] width 340 height 15
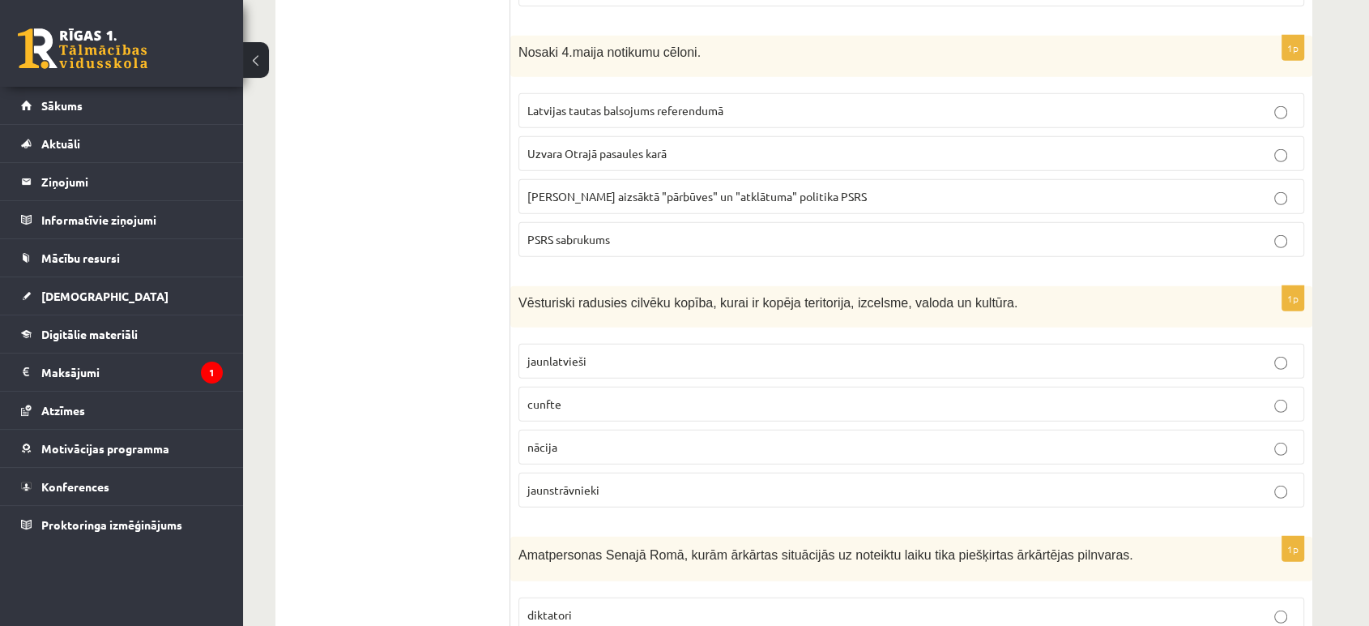
scroll to position [4454, 0]
click at [609, 429] on label "nācija" at bounding box center [912, 446] width 786 height 35
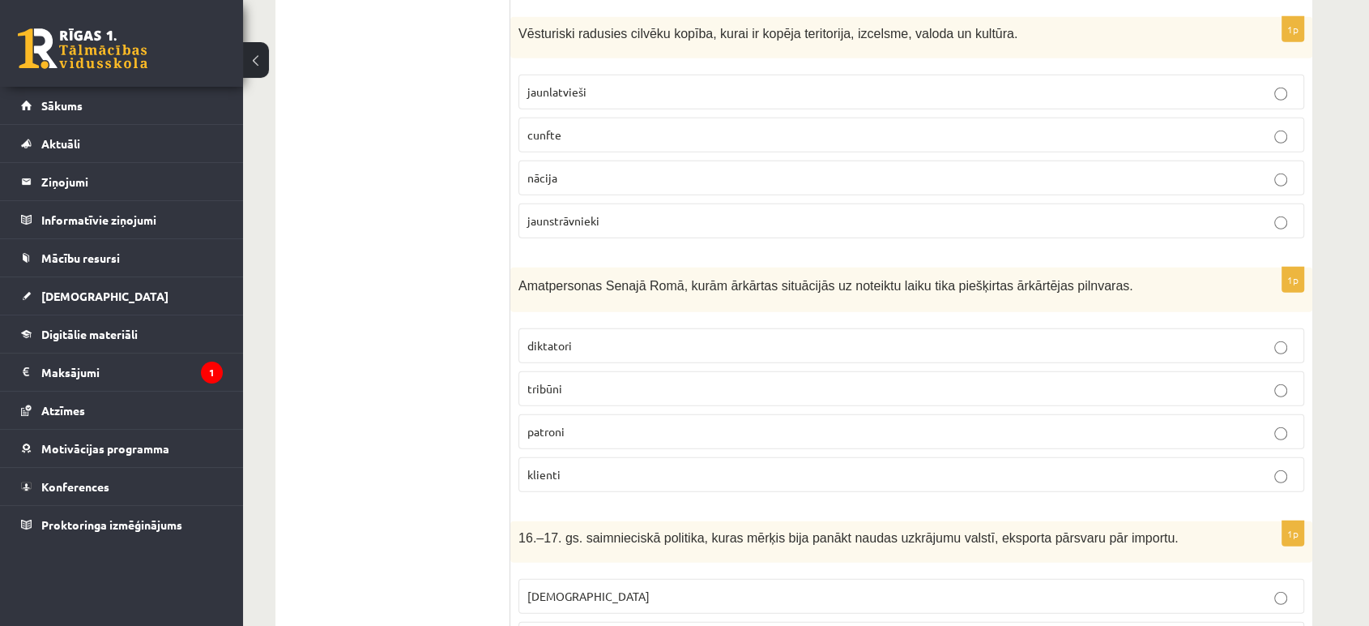
scroll to position [4723, 0]
drag, startPoint x: 599, startPoint y: 299, endPoint x: 596, endPoint y: 472, distance: 172.6
click at [599, 335] on p "diktatori" at bounding box center [912, 343] width 768 height 17
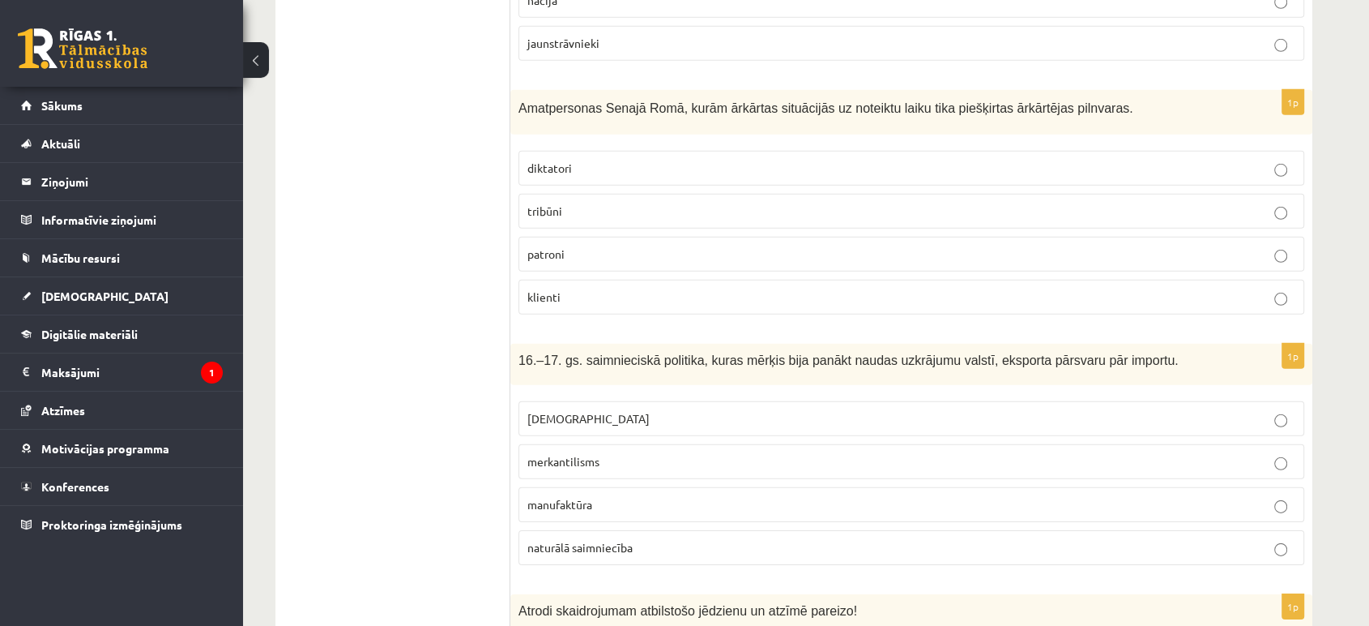
scroll to position [4903, 0]
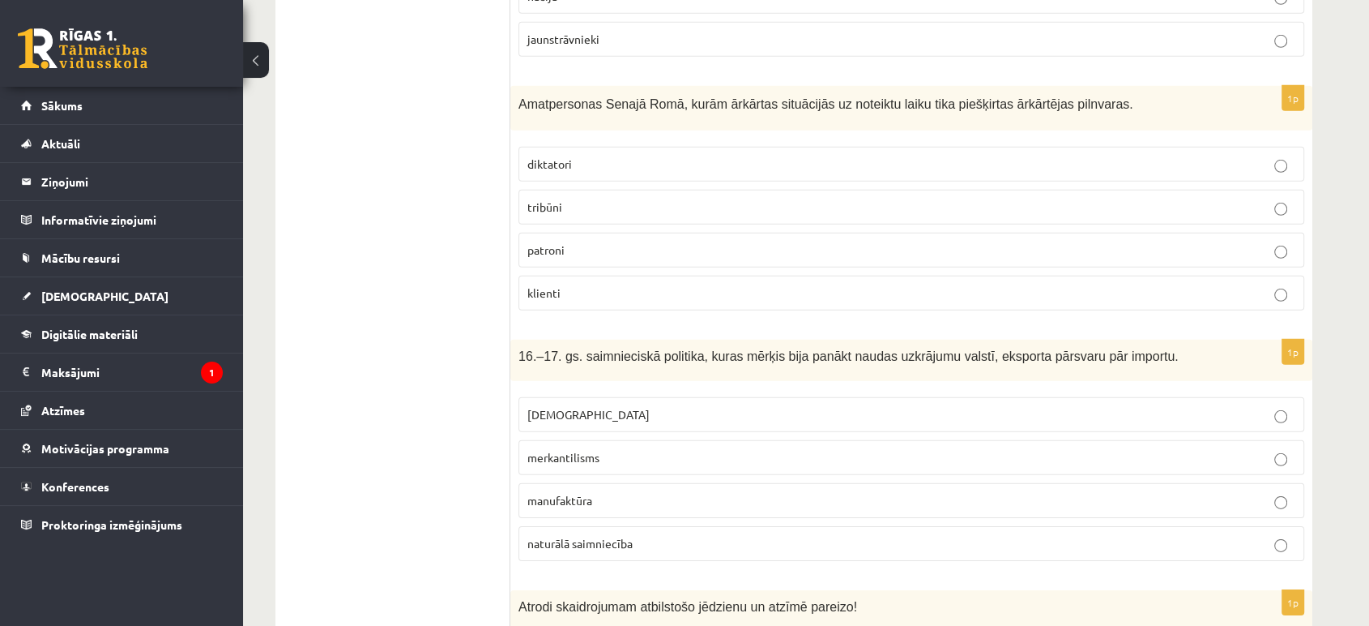
click at [627, 449] on p "merkantilisms" at bounding box center [912, 457] width 768 height 17
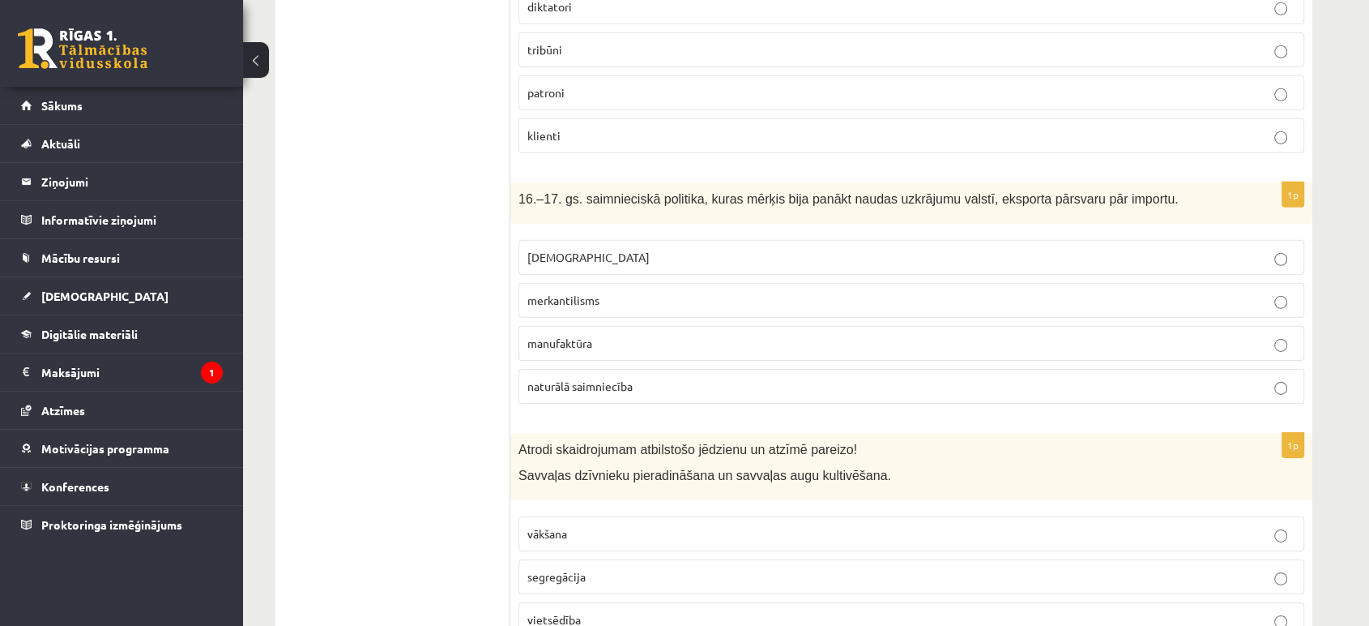
scroll to position [5173, 0]
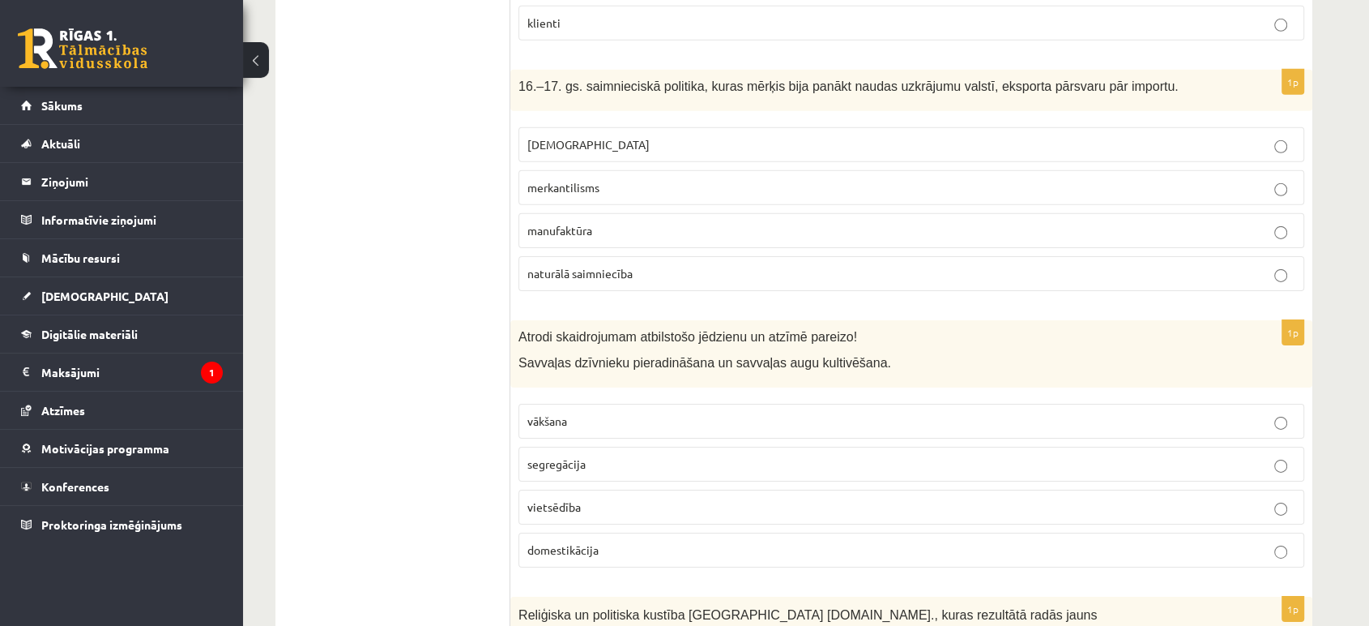
drag, startPoint x: 653, startPoint y: 503, endPoint x: 652, endPoint y: 441, distance: 62.4
click at [651, 541] on p "domestikācija" at bounding box center [912, 549] width 768 height 17
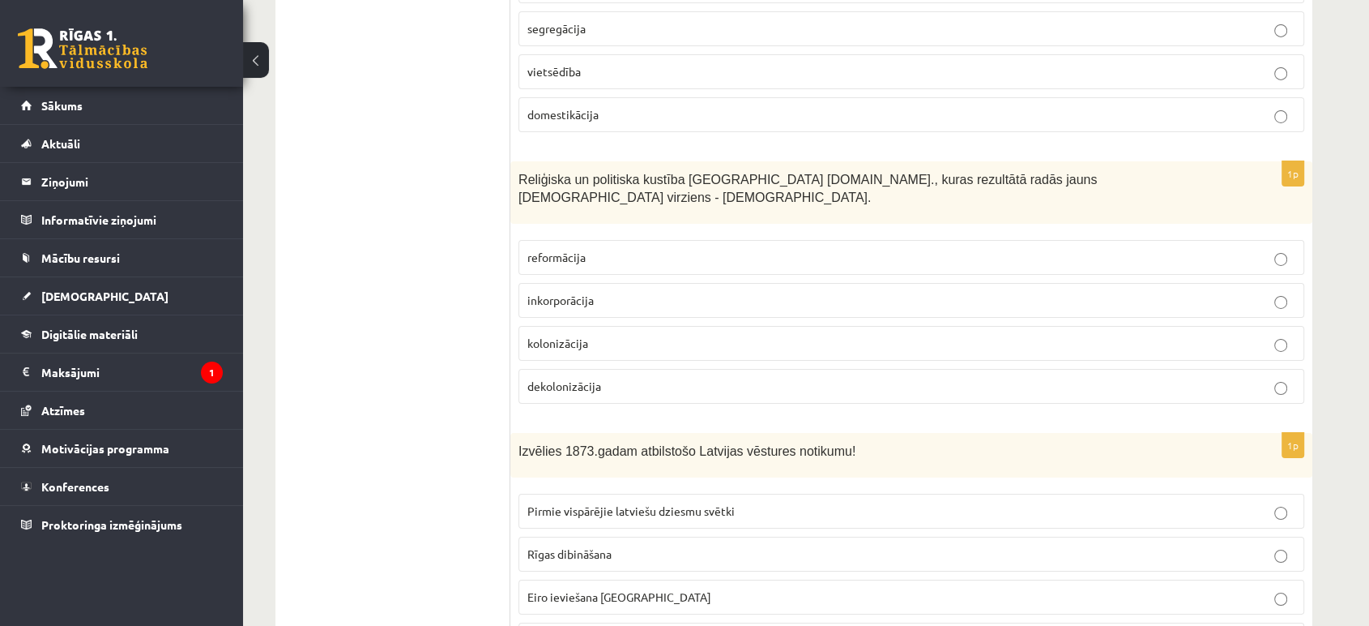
scroll to position [5624, 0]
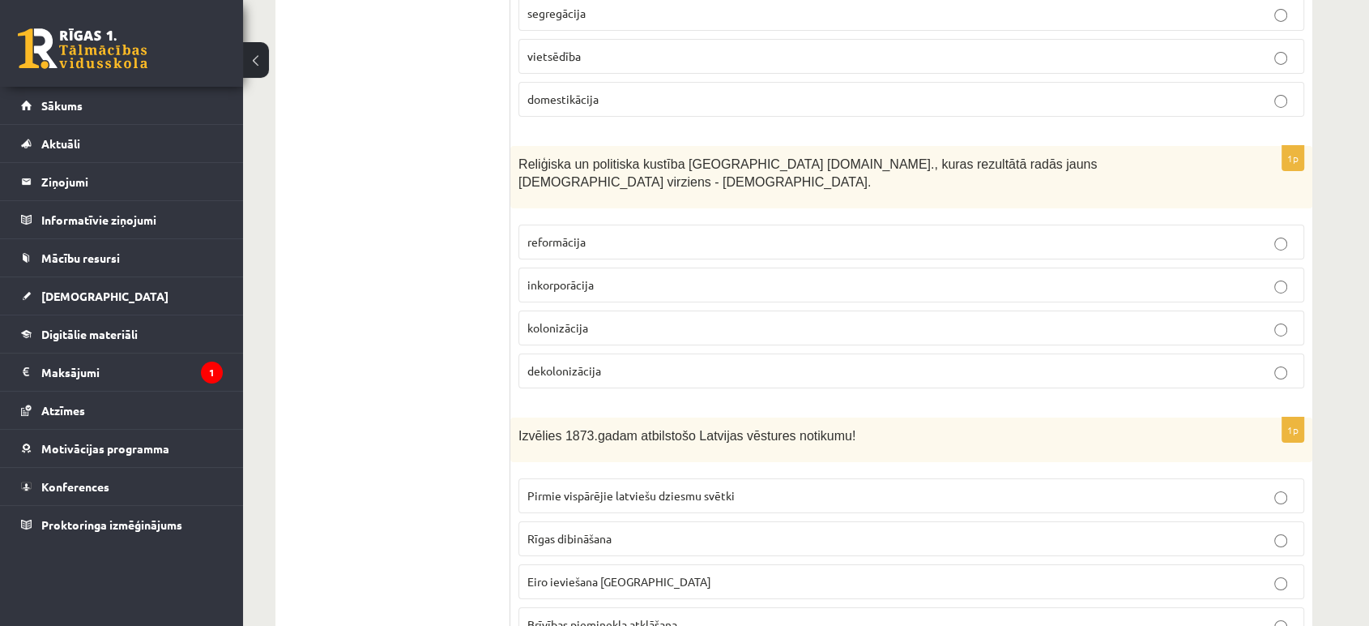
click at [533, 224] on label "reformācija" at bounding box center [912, 241] width 786 height 35
click at [613, 478] on label "Pirmie vispārējie latviešu dziesmu svētki" at bounding box center [912, 495] width 786 height 35
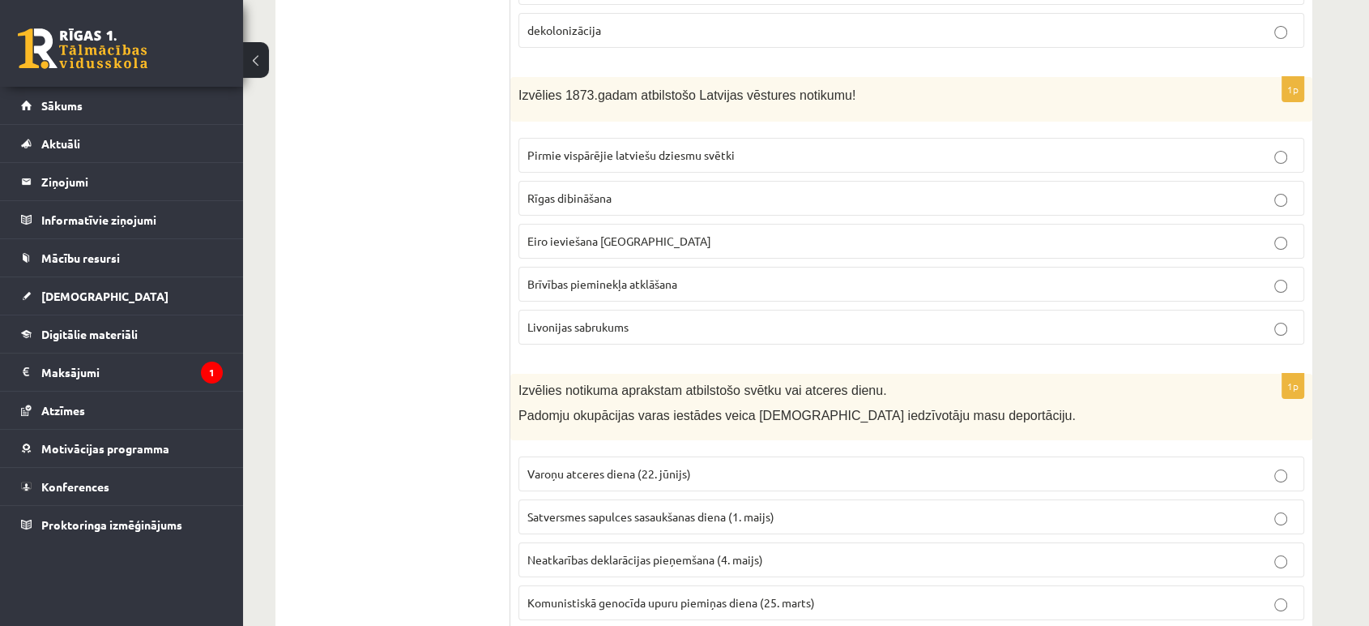
scroll to position [6074, 0]
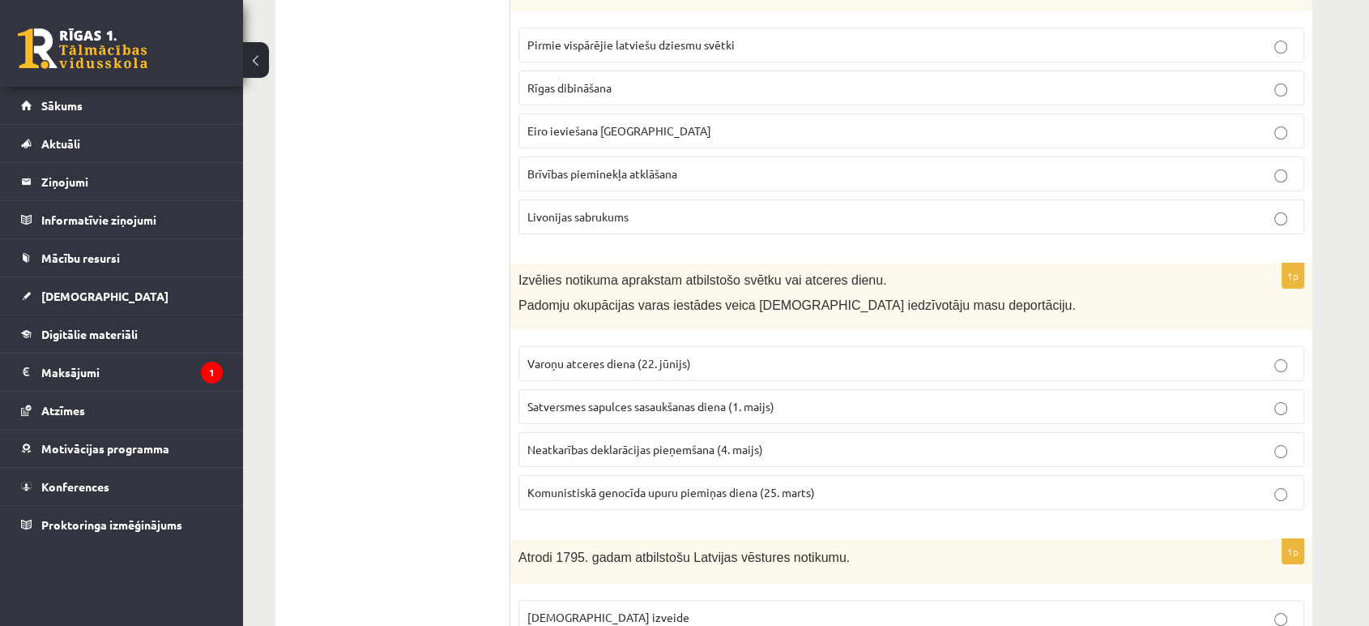
click at [626, 485] on span "Komunistiskā genocīda upuru piemiņas diena (25. marts)" at bounding box center [672, 492] width 288 height 15
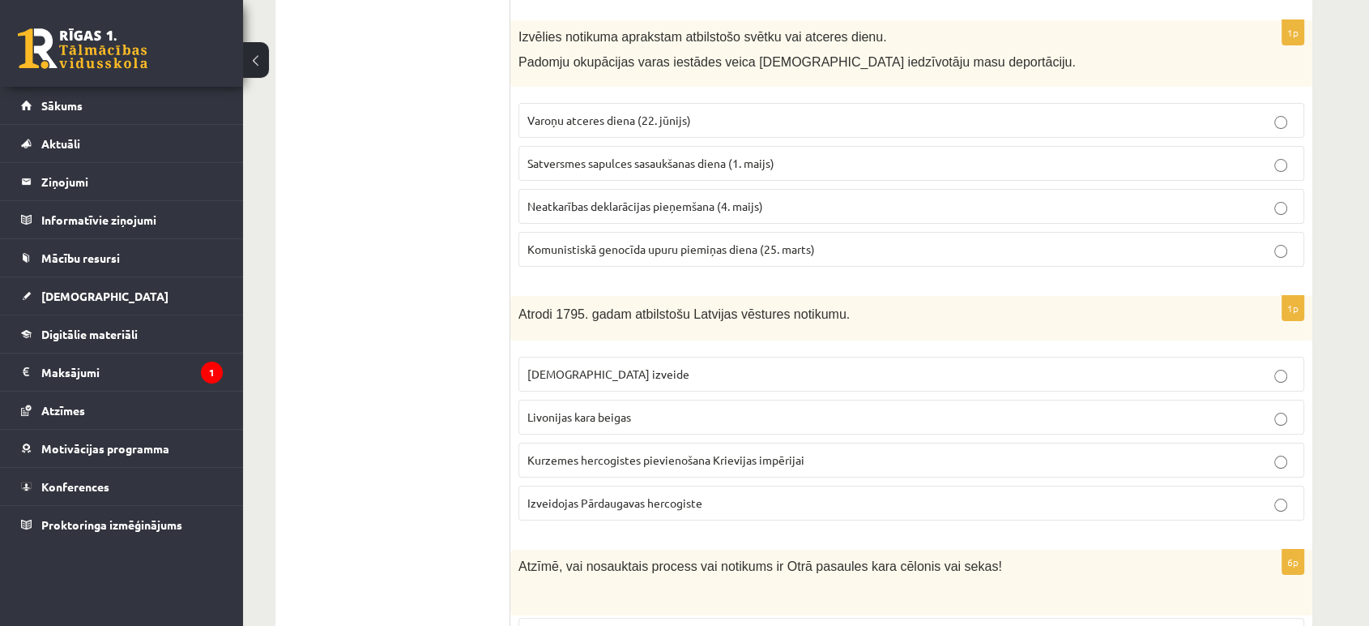
scroll to position [6344, 0]
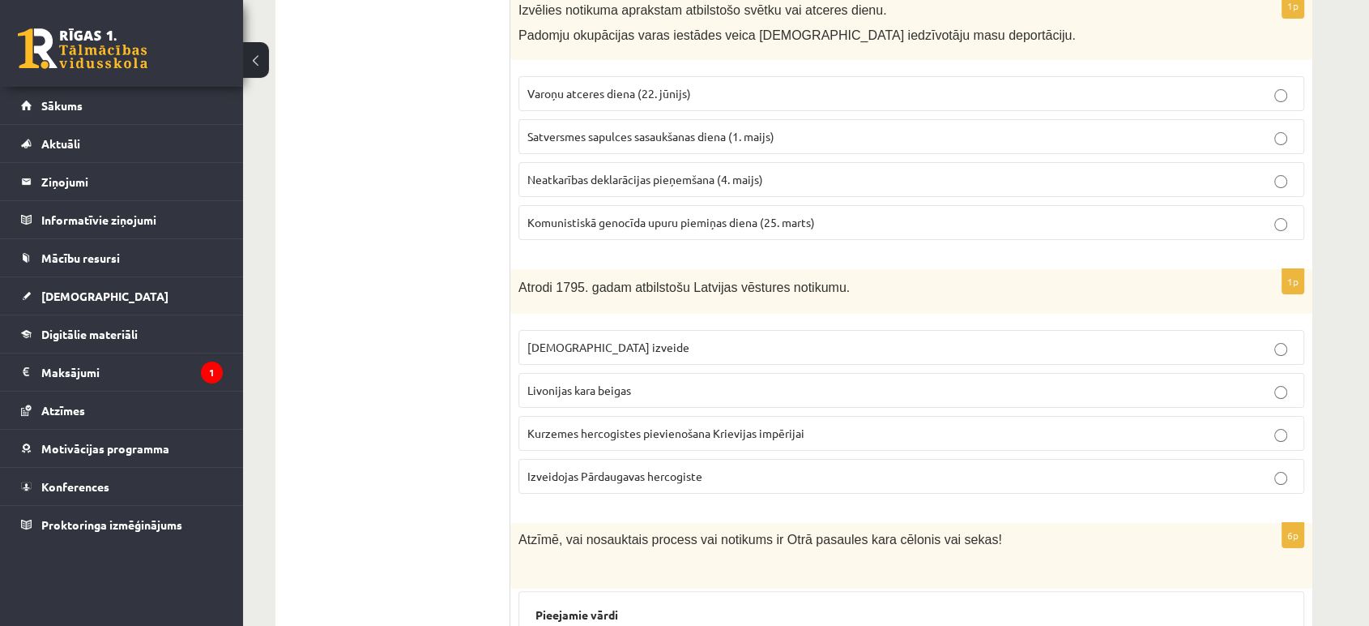
click at [600, 425] on span "Kurzemes hercogistes pievienošana Krievijas impērijai" at bounding box center [666, 432] width 277 height 15
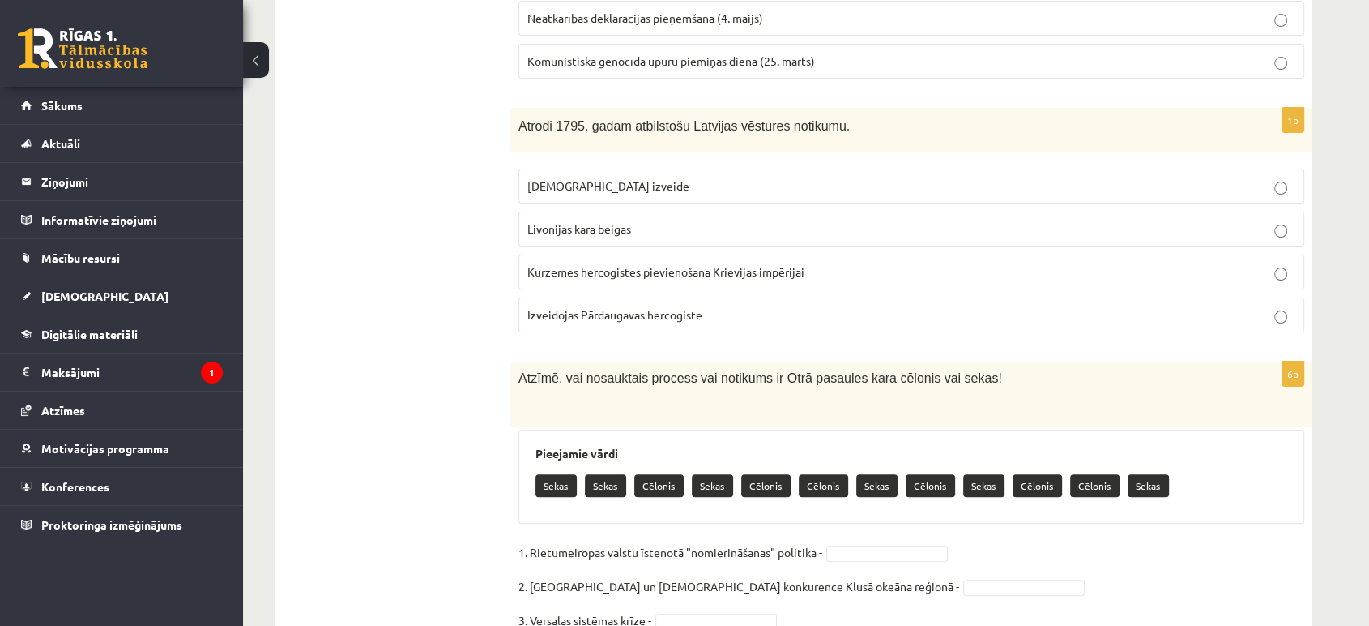
scroll to position [6607, 0]
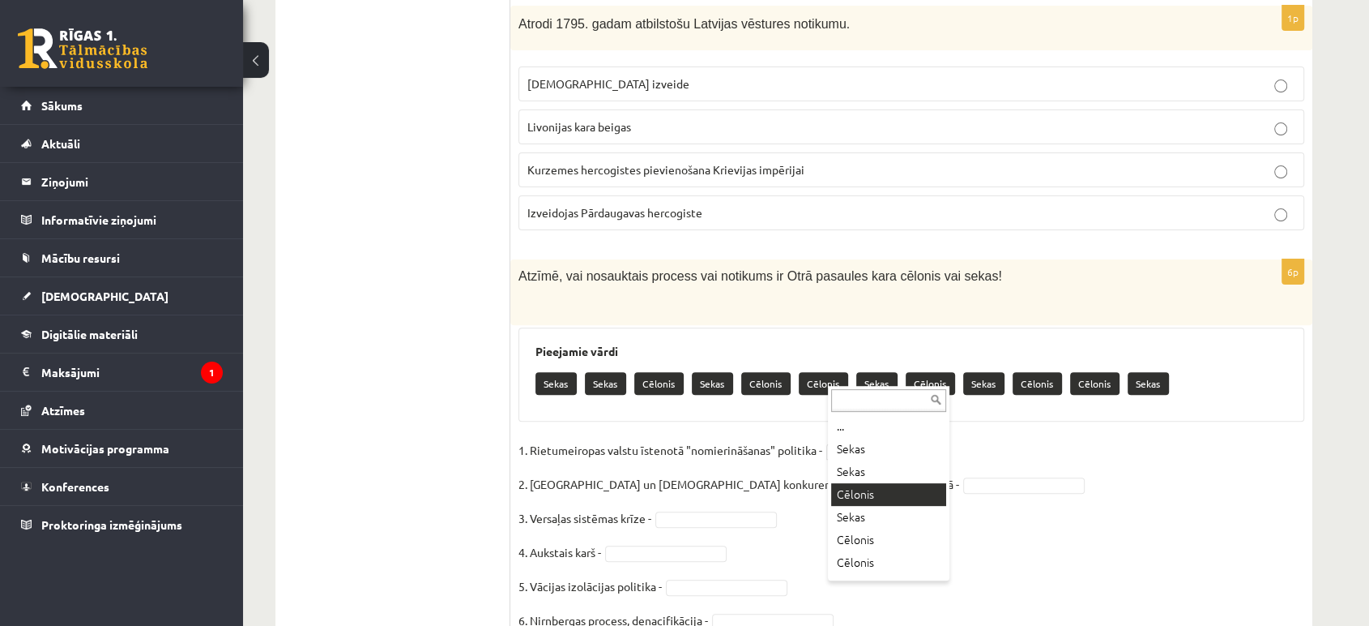
drag, startPoint x: 857, startPoint y: 493, endPoint x: 860, endPoint y: 472, distance: 22.1
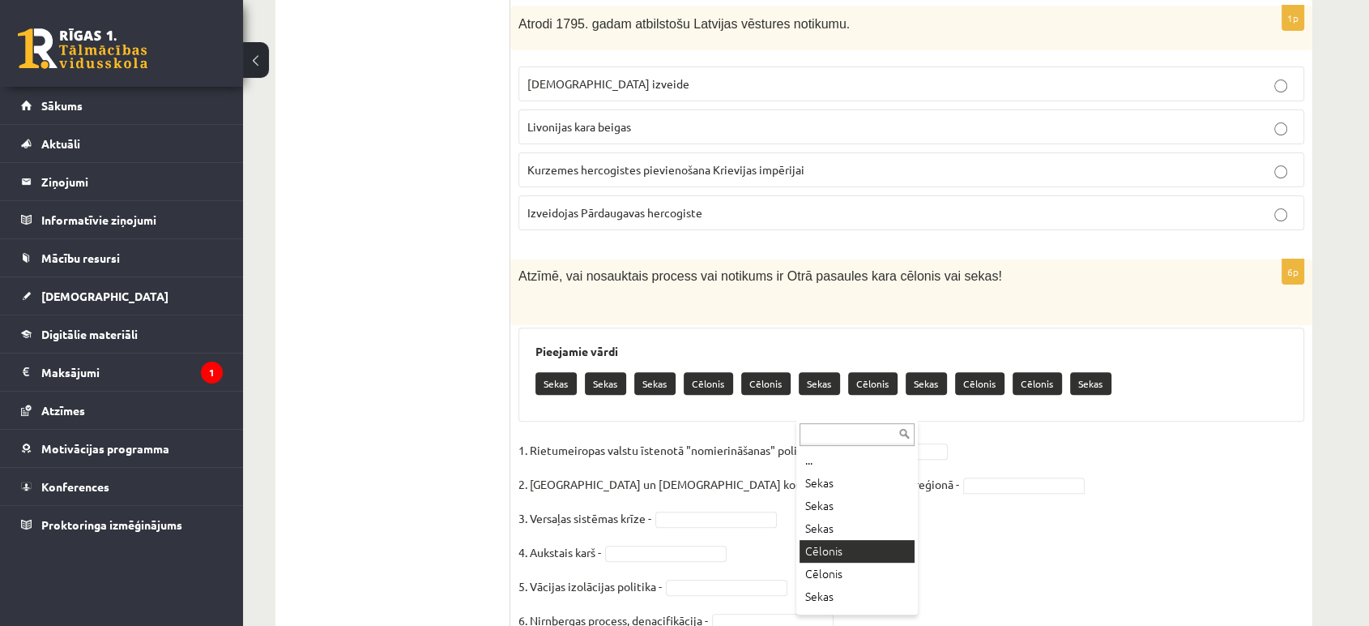
drag, startPoint x: 823, startPoint y: 545, endPoint x: 820, endPoint y: 507, distance: 38.2
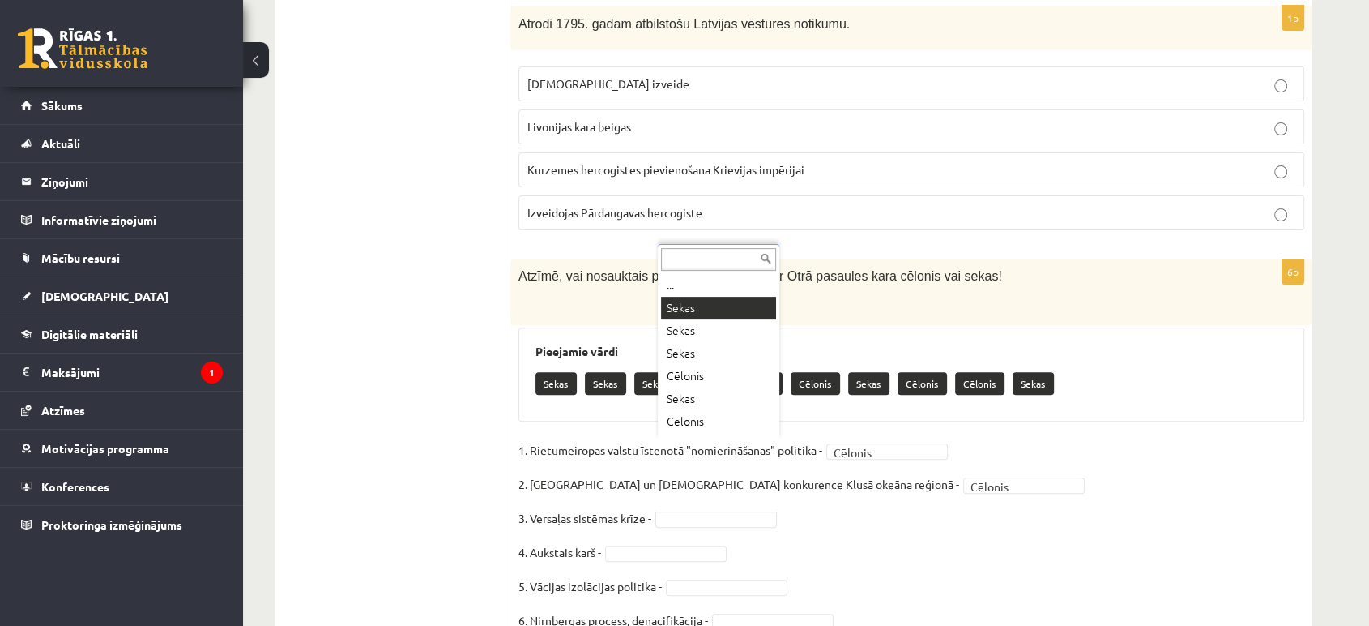
scroll to position [19, 0]
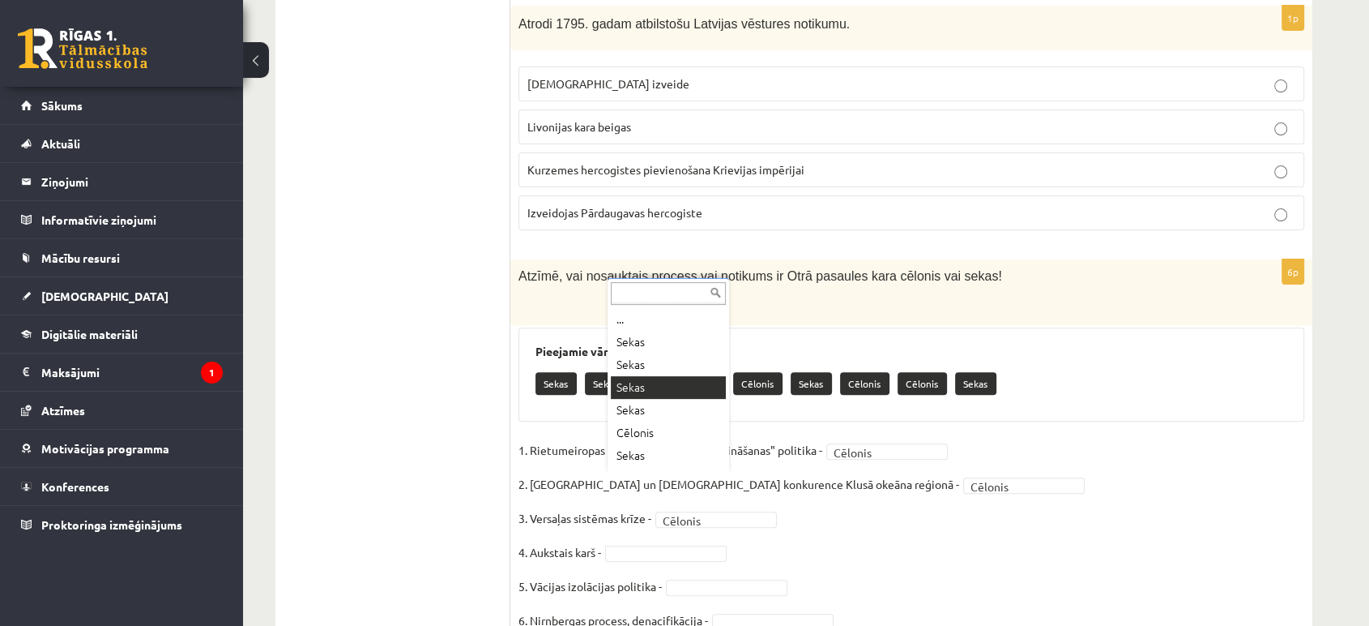
drag, startPoint x: 652, startPoint y: 391, endPoint x: 664, endPoint y: 413, distance: 24.6
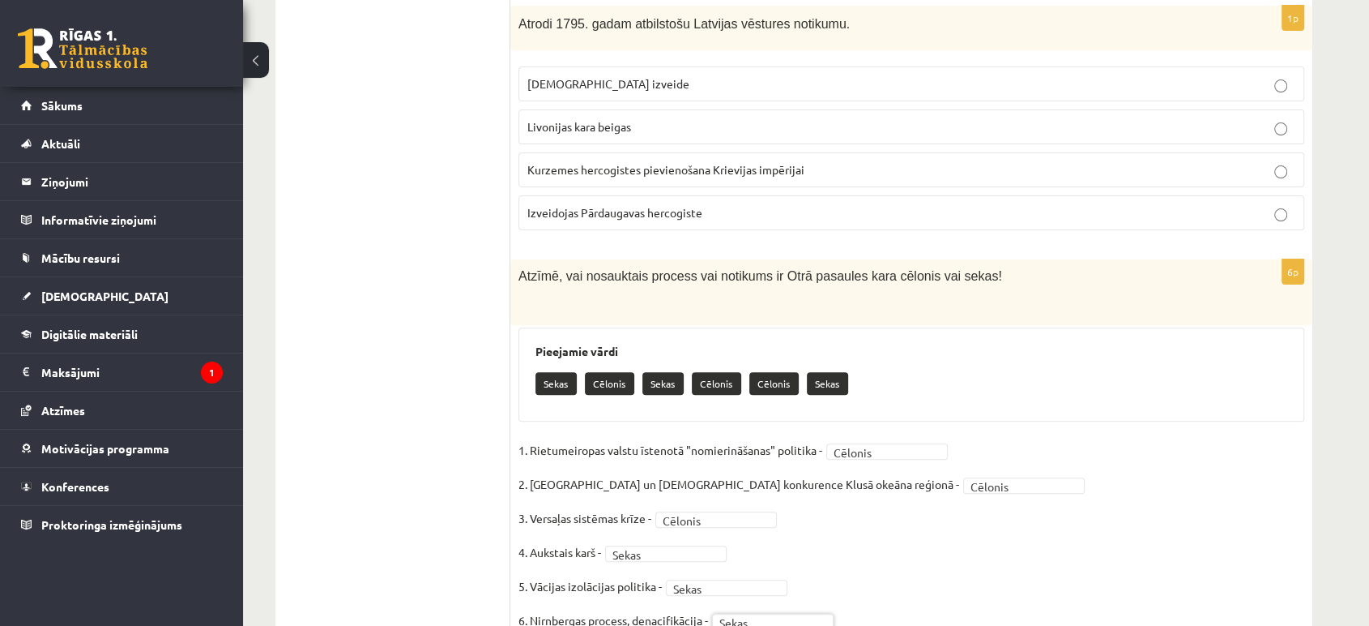
click at [1099, 438] on fieldset "1. Rietumeiropas valstu īstenotā "nomierināšanas" politika - Cēlonis ******* 2.…" at bounding box center [912, 540] width 786 height 204
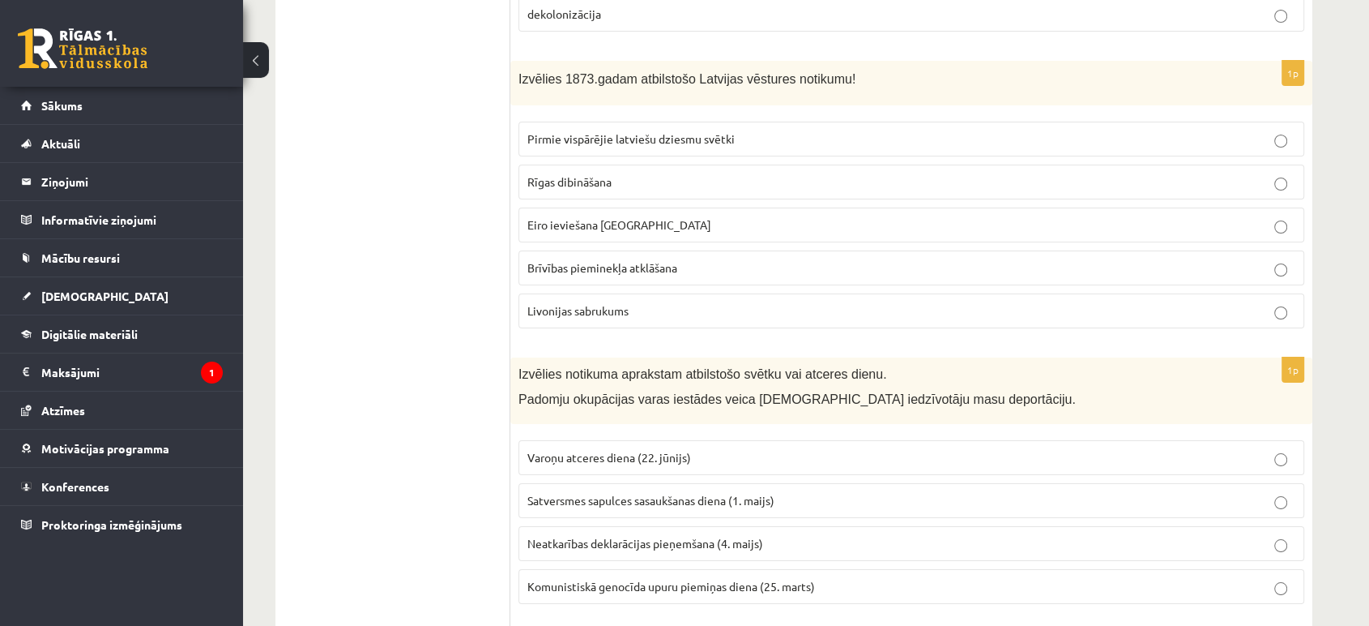
scroll to position [5977, 0]
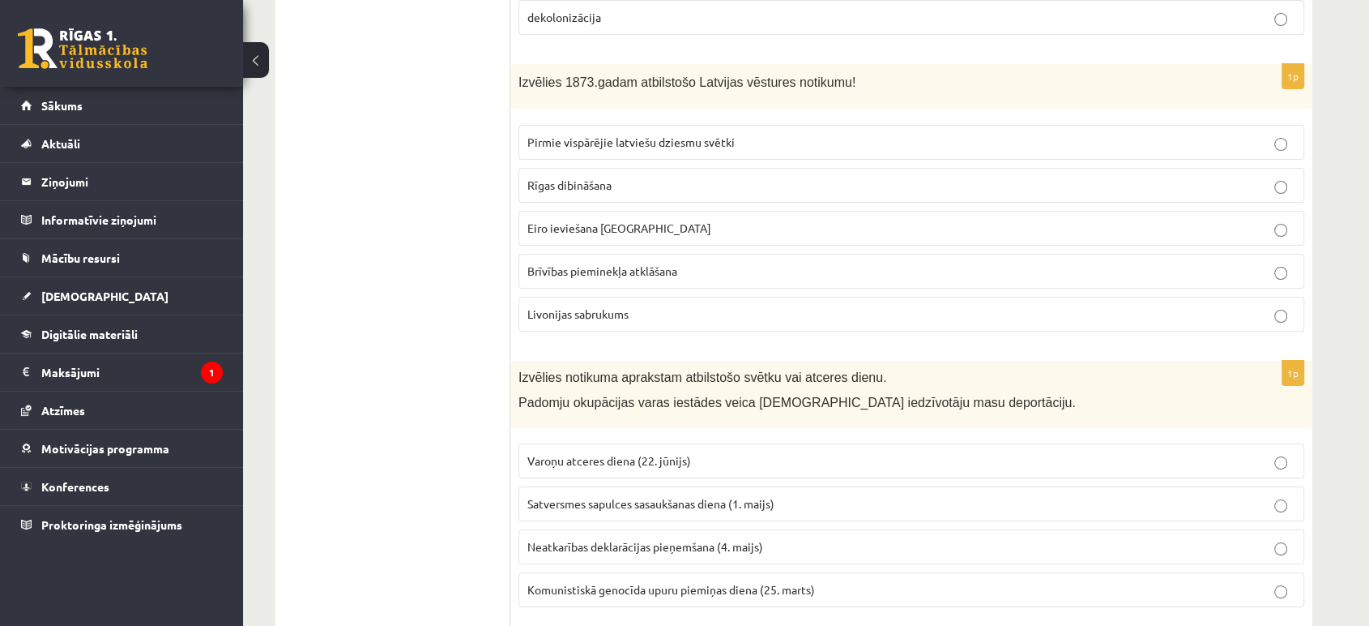
click at [944, 263] on p "Brīvības pieminekļa atklāšana" at bounding box center [912, 271] width 768 height 17
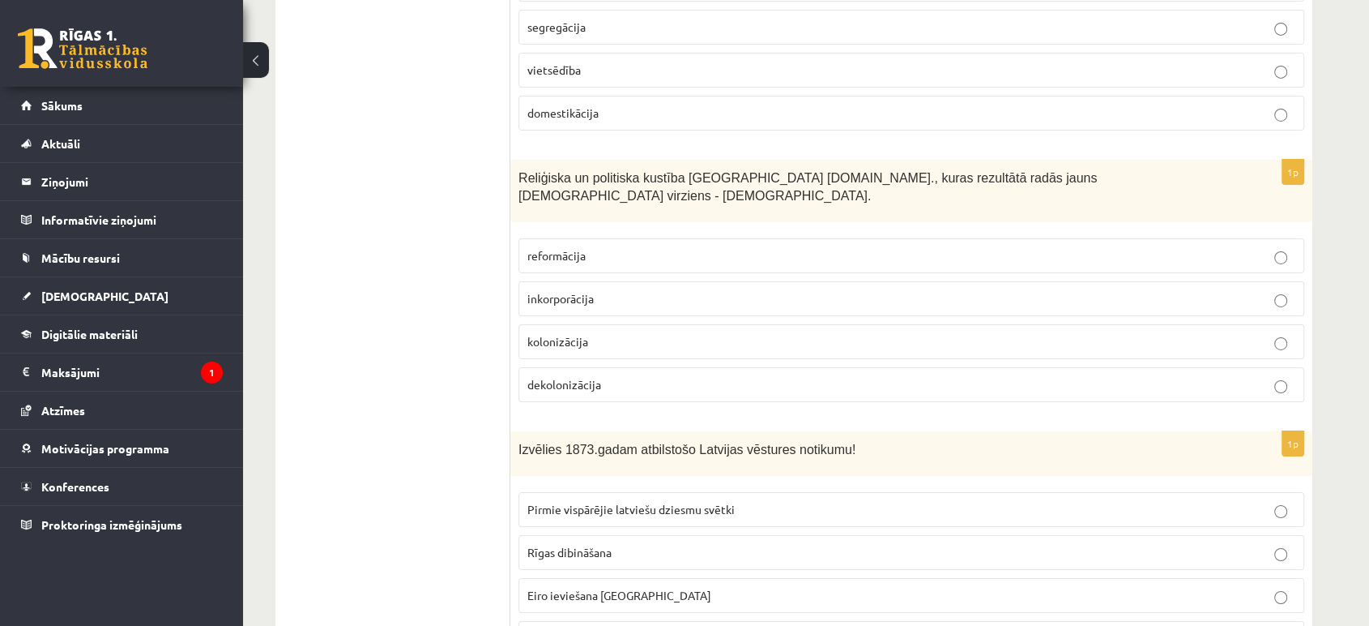
scroll to position [5707, 0]
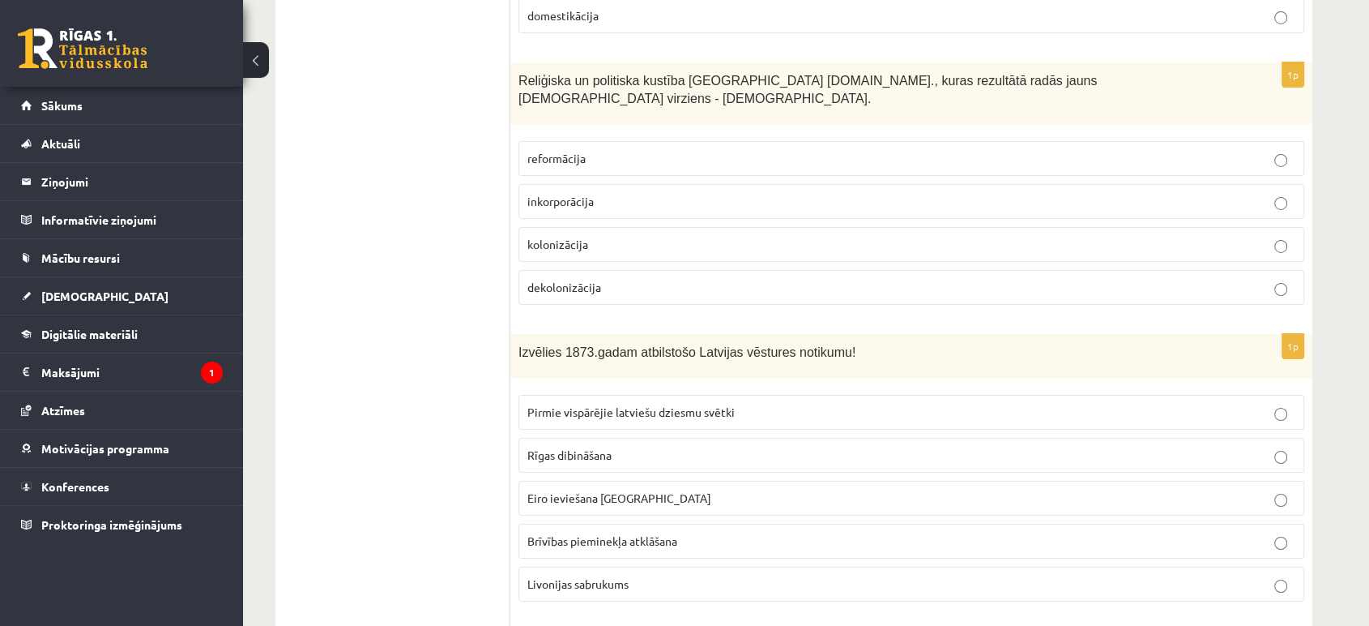
click at [699, 404] on span "Pirmie vispārējie latviešu dziesmu svētki" at bounding box center [631, 411] width 207 height 15
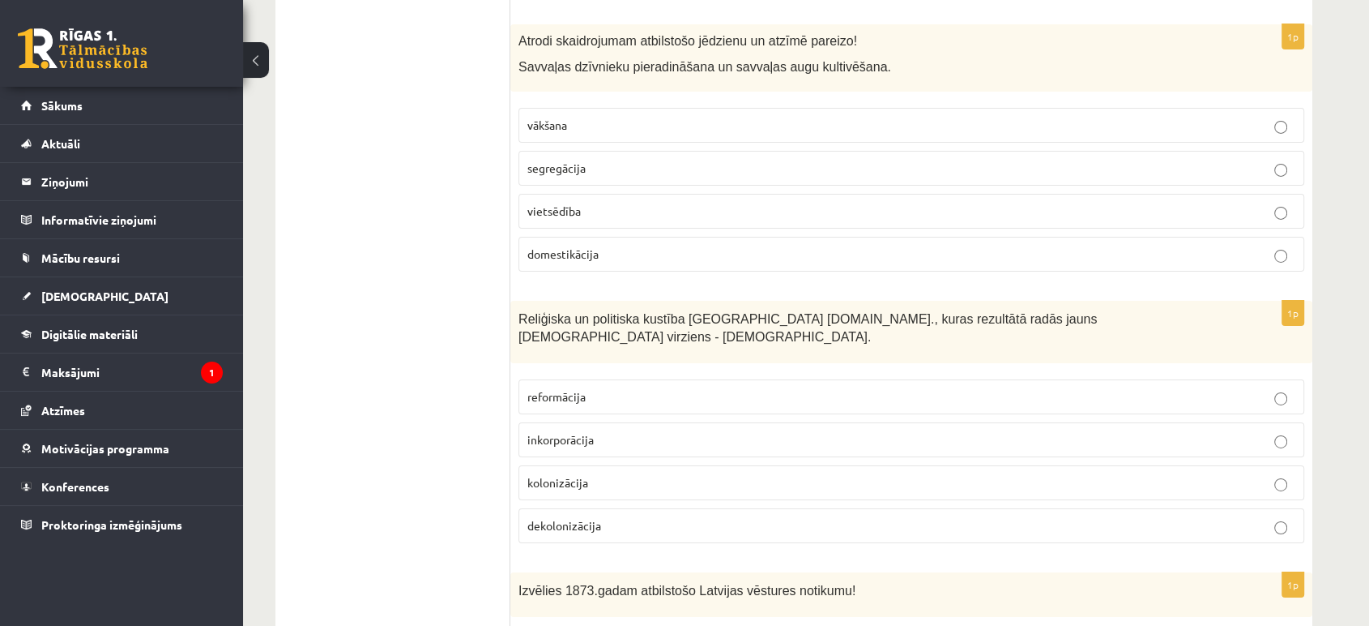
scroll to position [5437, 0]
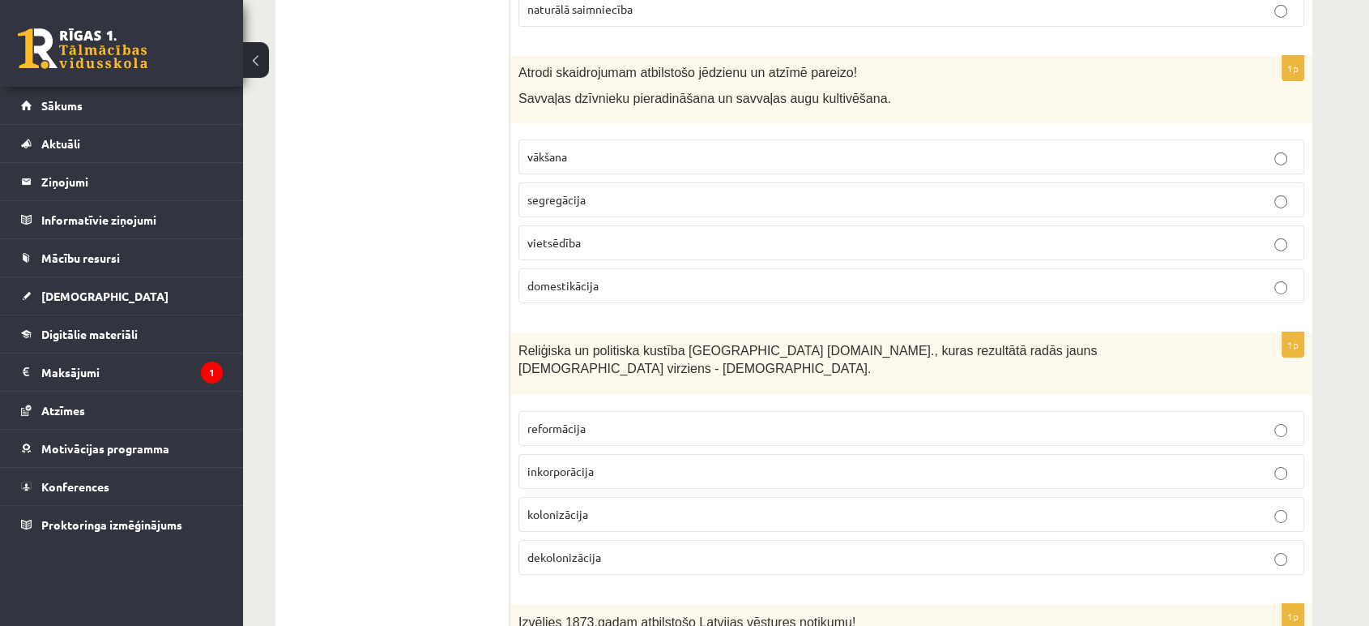
click at [684, 234] on p "vietsēdība" at bounding box center [912, 242] width 768 height 17
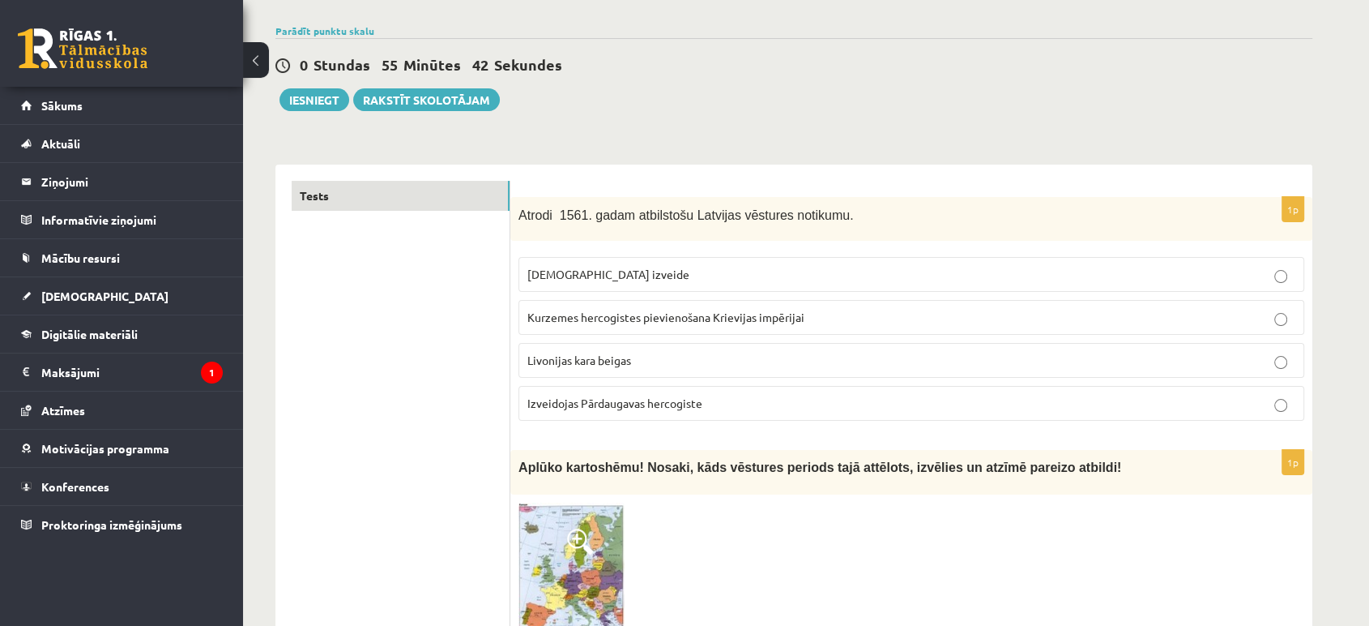
scroll to position [0, 0]
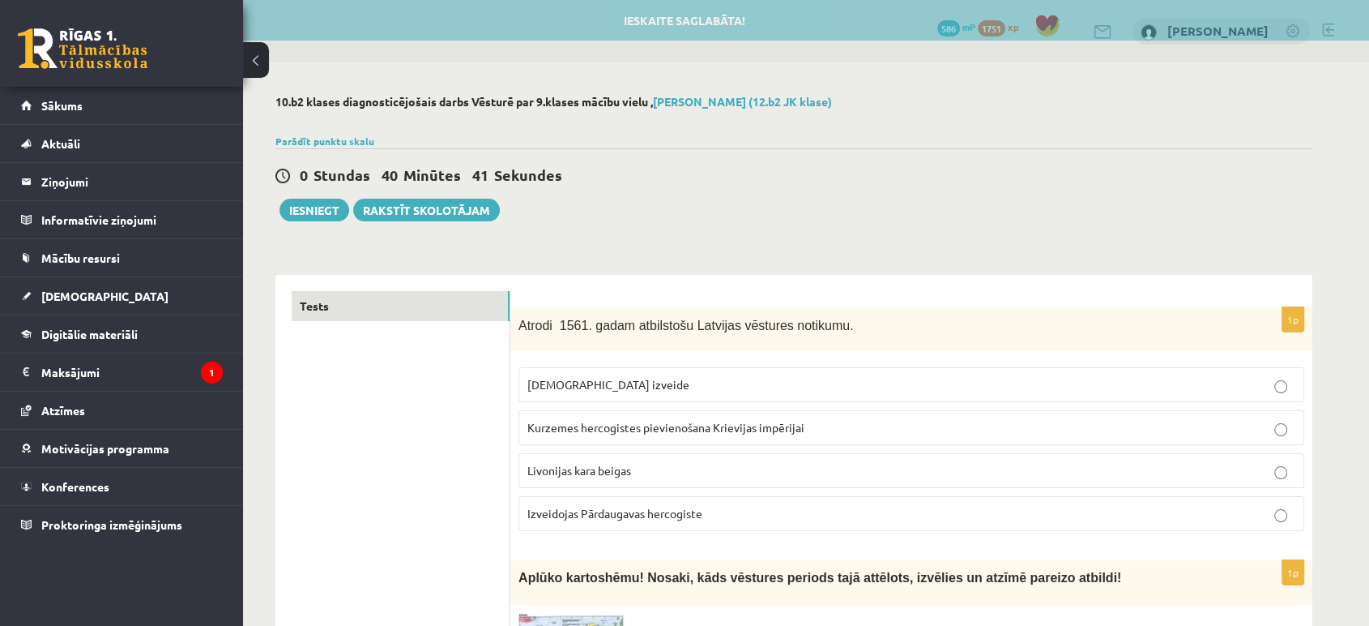
drag, startPoint x: 1128, startPoint y: 343, endPoint x: 1063, endPoint y: 238, distance: 123.0
click at [1143, 314] on div "Atrodi 1561. gadam atbilstošu Latvijas vēstures notikumu." at bounding box center [912, 329] width 802 height 45
click at [332, 201] on button "Iesniegt" at bounding box center [315, 210] width 70 height 23
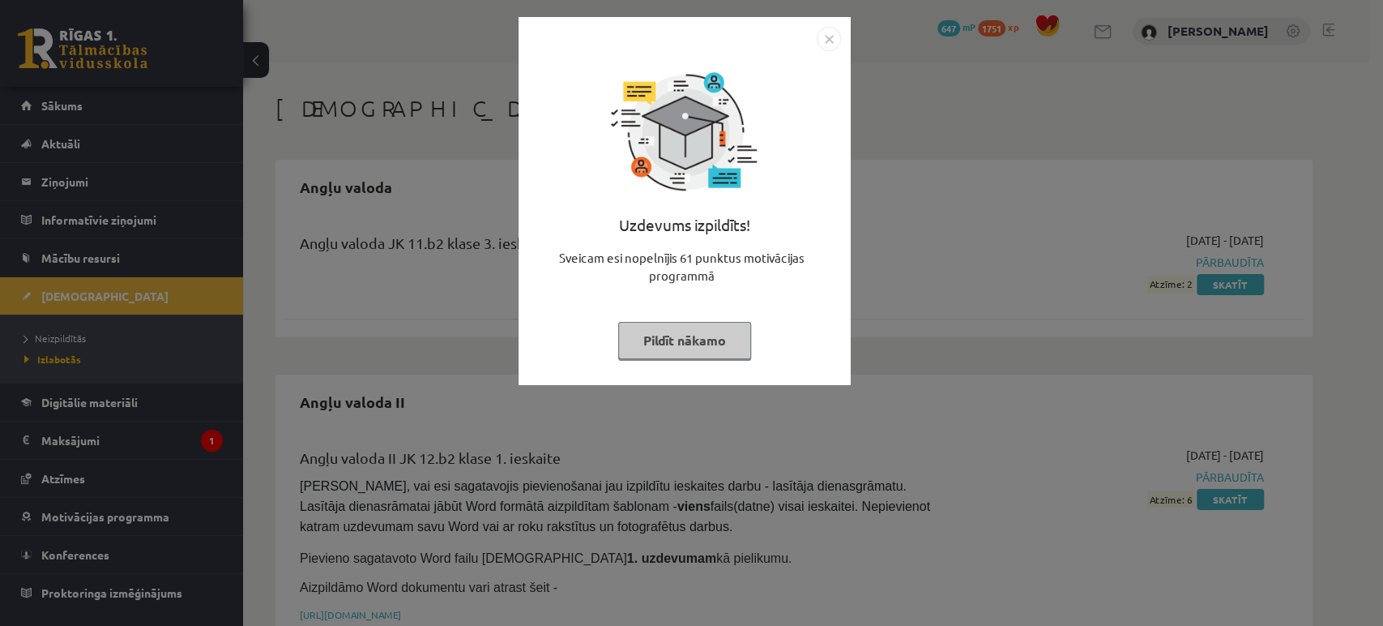
click at [779, 135] on div "Uzdevums izpildīts! Sveicam esi nopelnījis 61 punktus motivācijas programmā Pil…" at bounding box center [684, 213] width 313 height 324
click at [826, 41] on img "Close" at bounding box center [829, 39] width 24 height 24
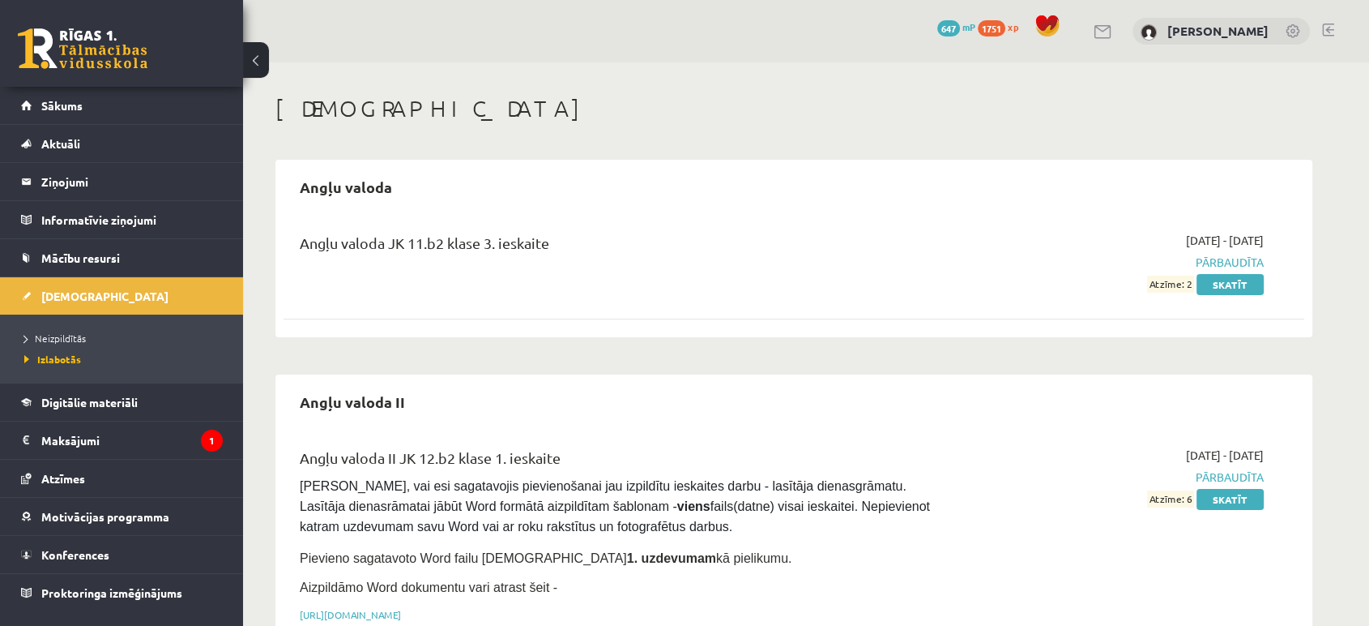
click at [826, 41] on div "0 Dāvanas 647 mP 1751 xp Olivers Mortukāns" at bounding box center [806, 31] width 1126 height 62
click at [65, 112] on link "Sākums" at bounding box center [122, 105] width 202 height 37
